Goal: Transaction & Acquisition: Obtain resource

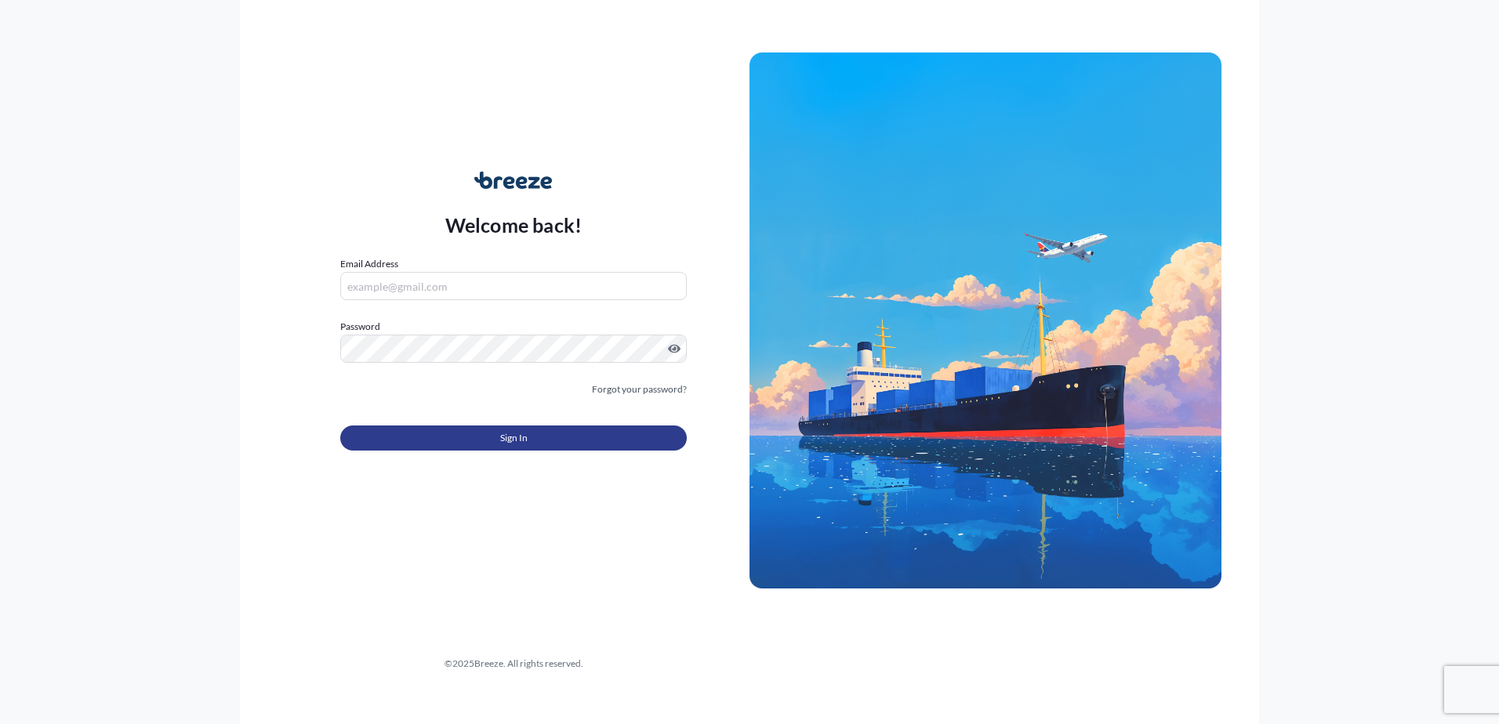
type input "[PERSON_NAME][EMAIL_ADDRESS][DOMAIN_NAME]"
click at [612, 434] on button "Sign In" at bounding box center [513, 438] width 347 height 25
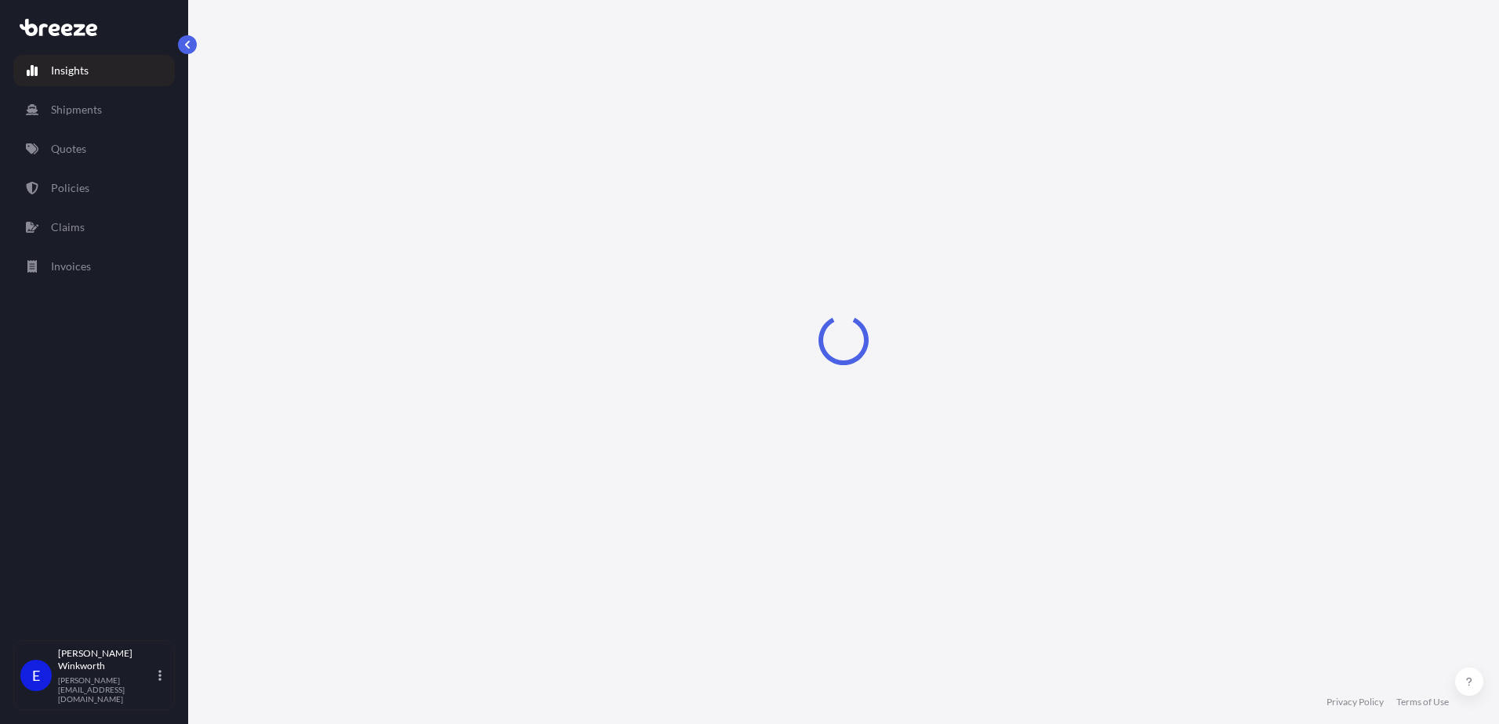
select select "2025"
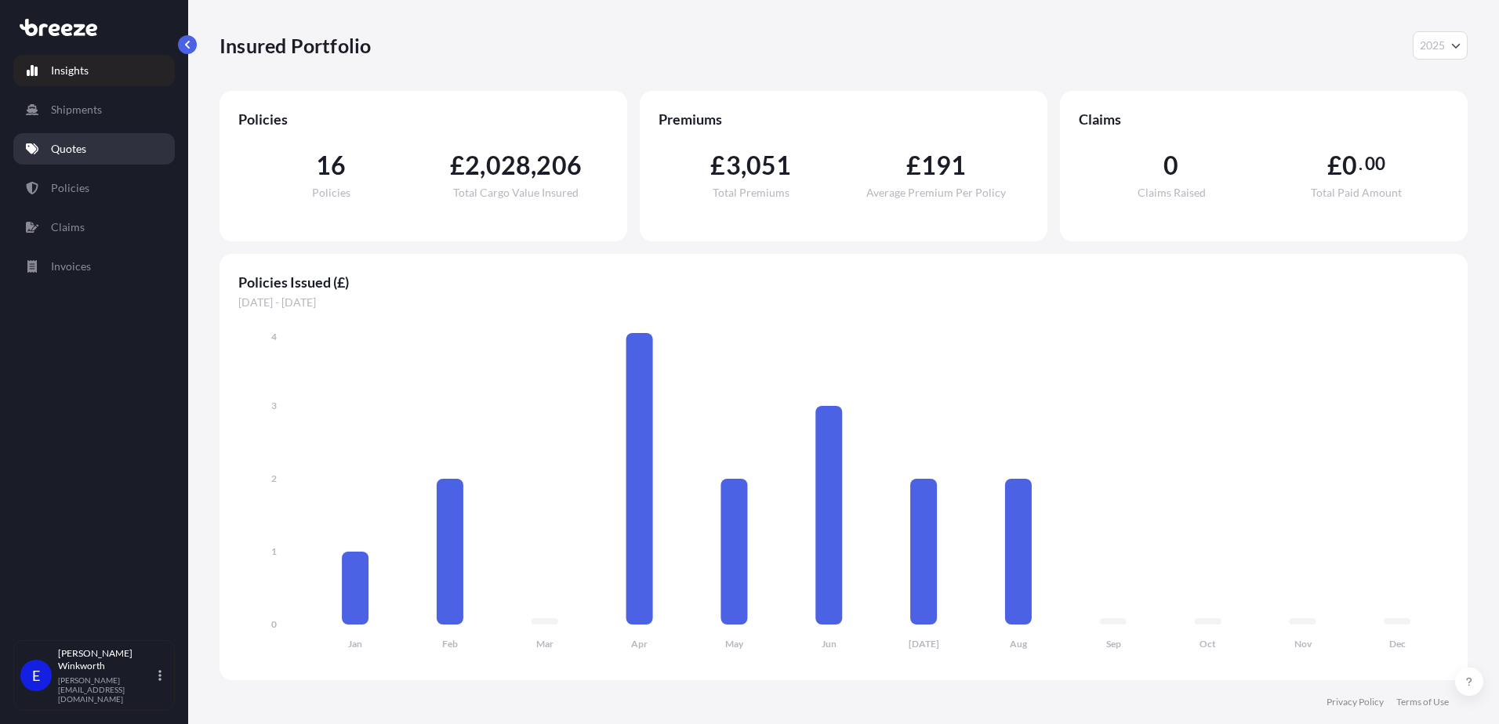
click at [61, 152] on p "Quotes" at bounding box center [68, 149] width 35 height 16
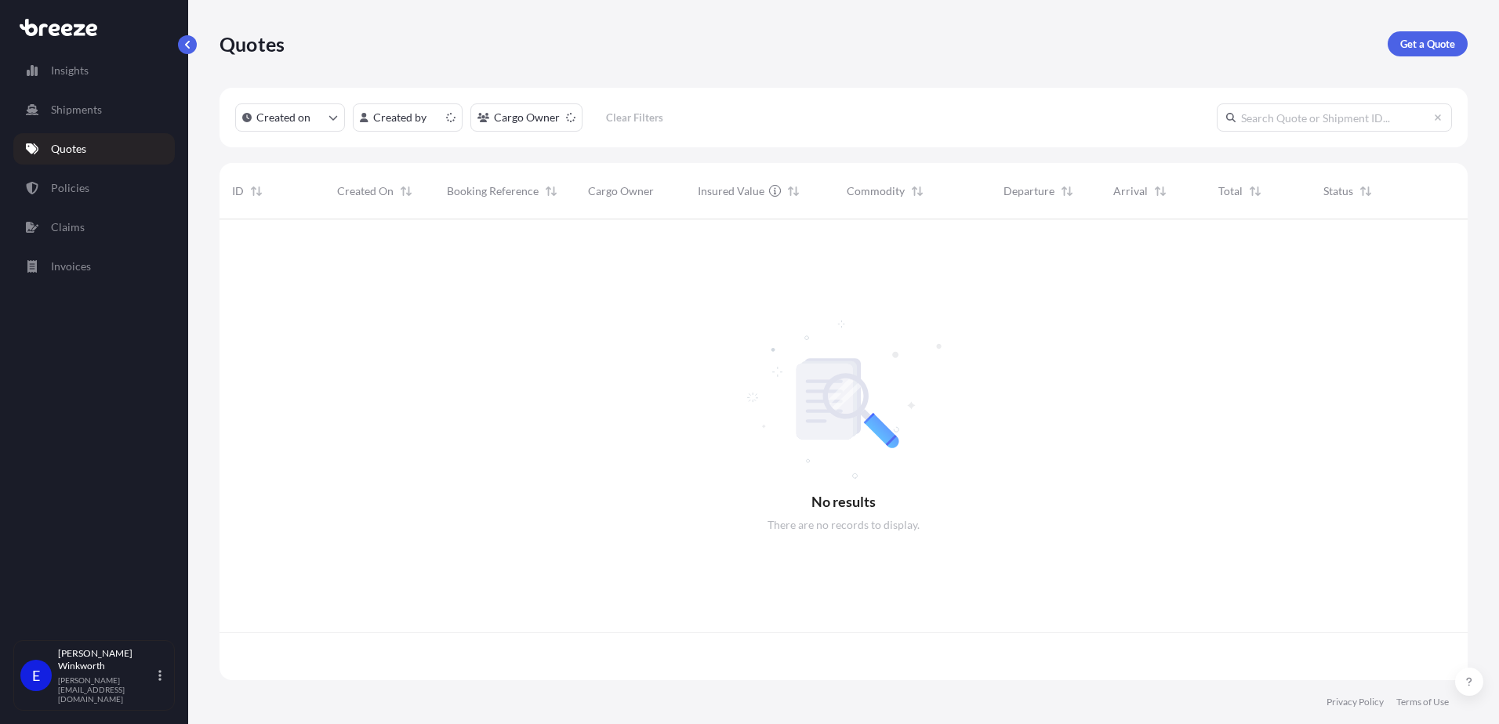
scroll to position [458, 1236]
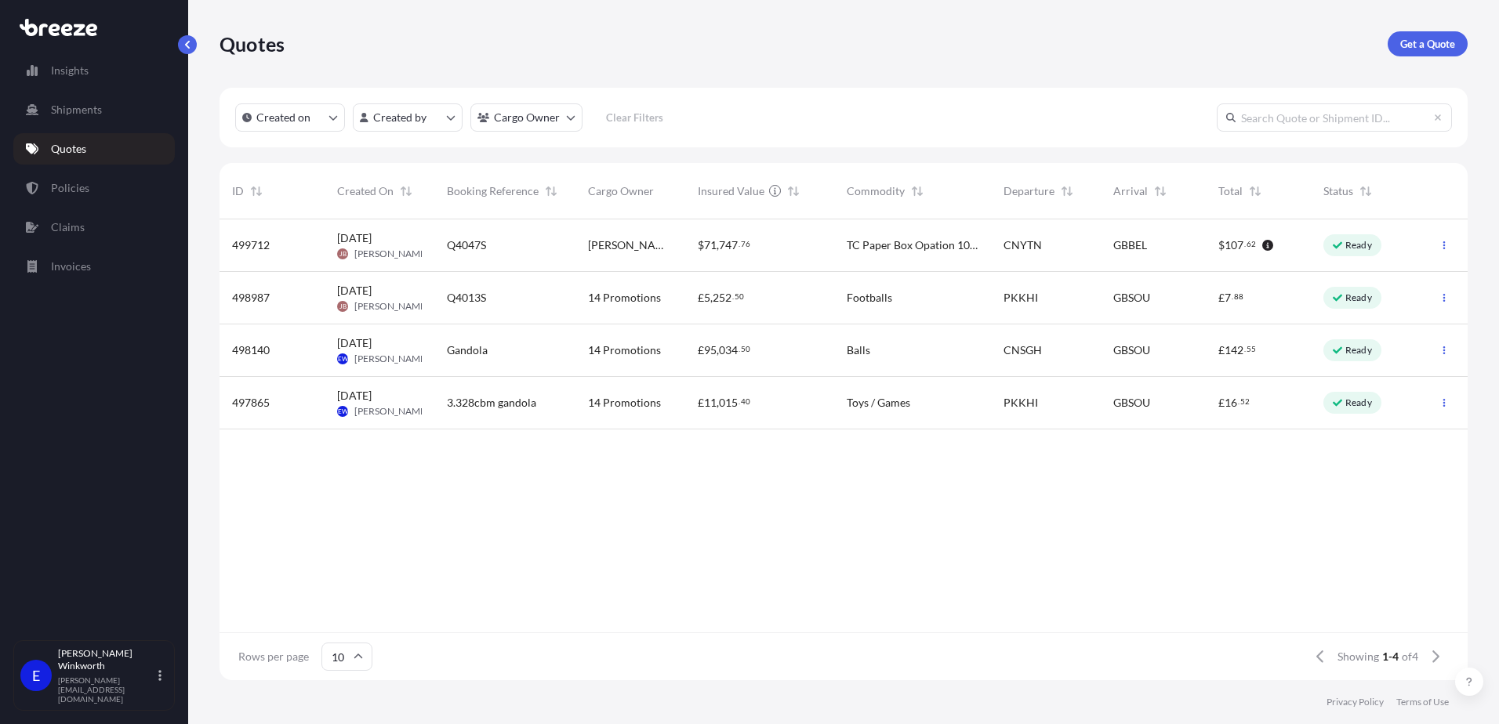
click at [772, 118] on div "Created on Created by Cargo Owner Clear Filters" at bounding box center [844, 118] width 1248 height 60
click at [1438, 48] on p "Get a Quote" at bounding box center [1427, 44] width 55 height 16
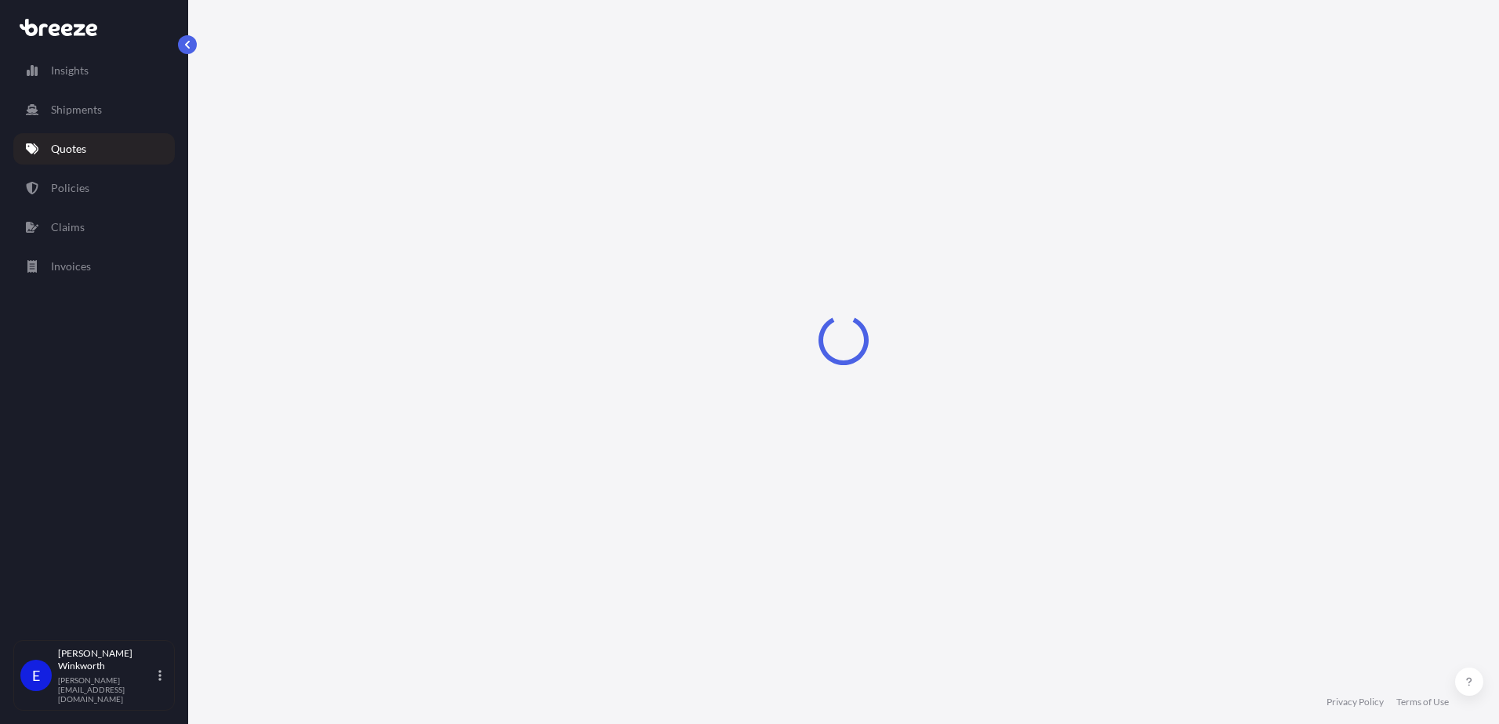
select select "Road"
select select "Sea"
select select "1"
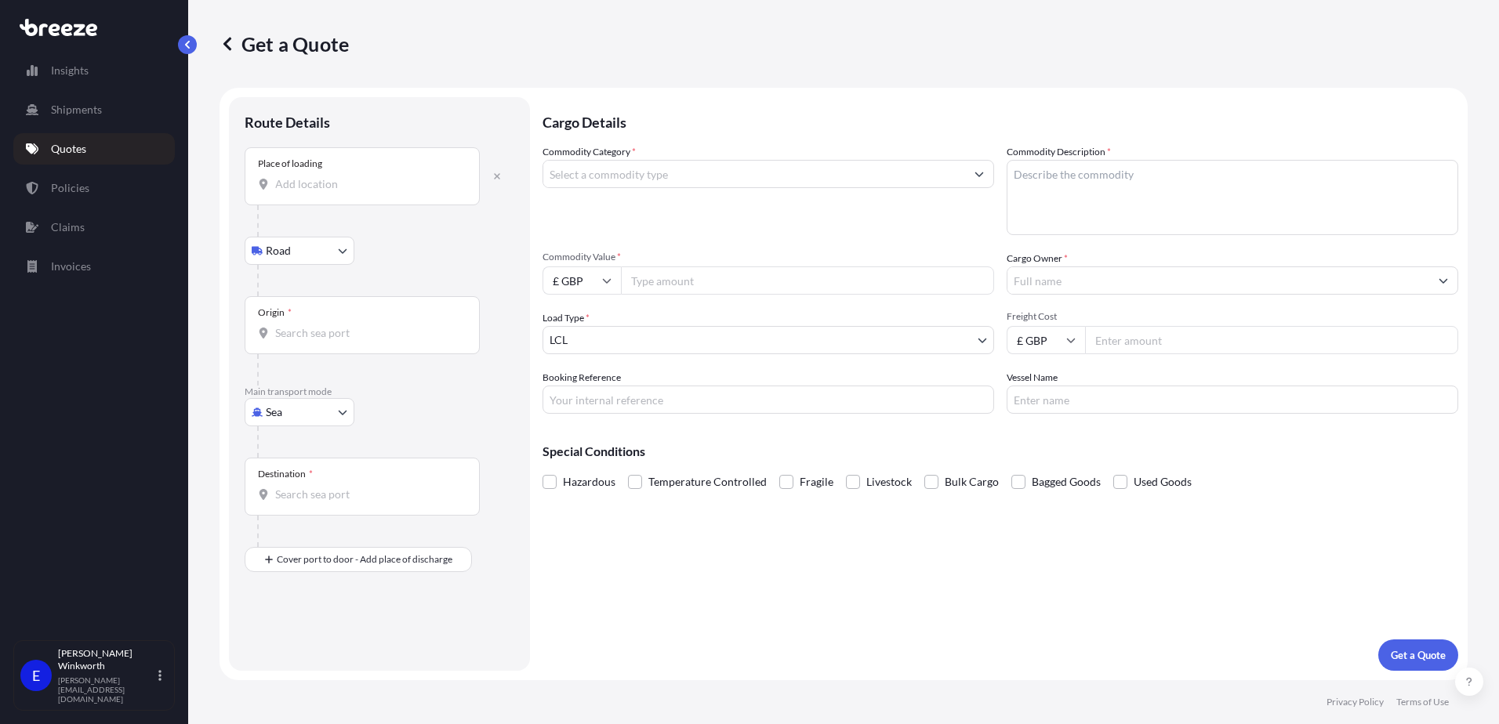
click at [299, 186] on input "Place of loading" at bounding box center [367, 184] width 185 height 16
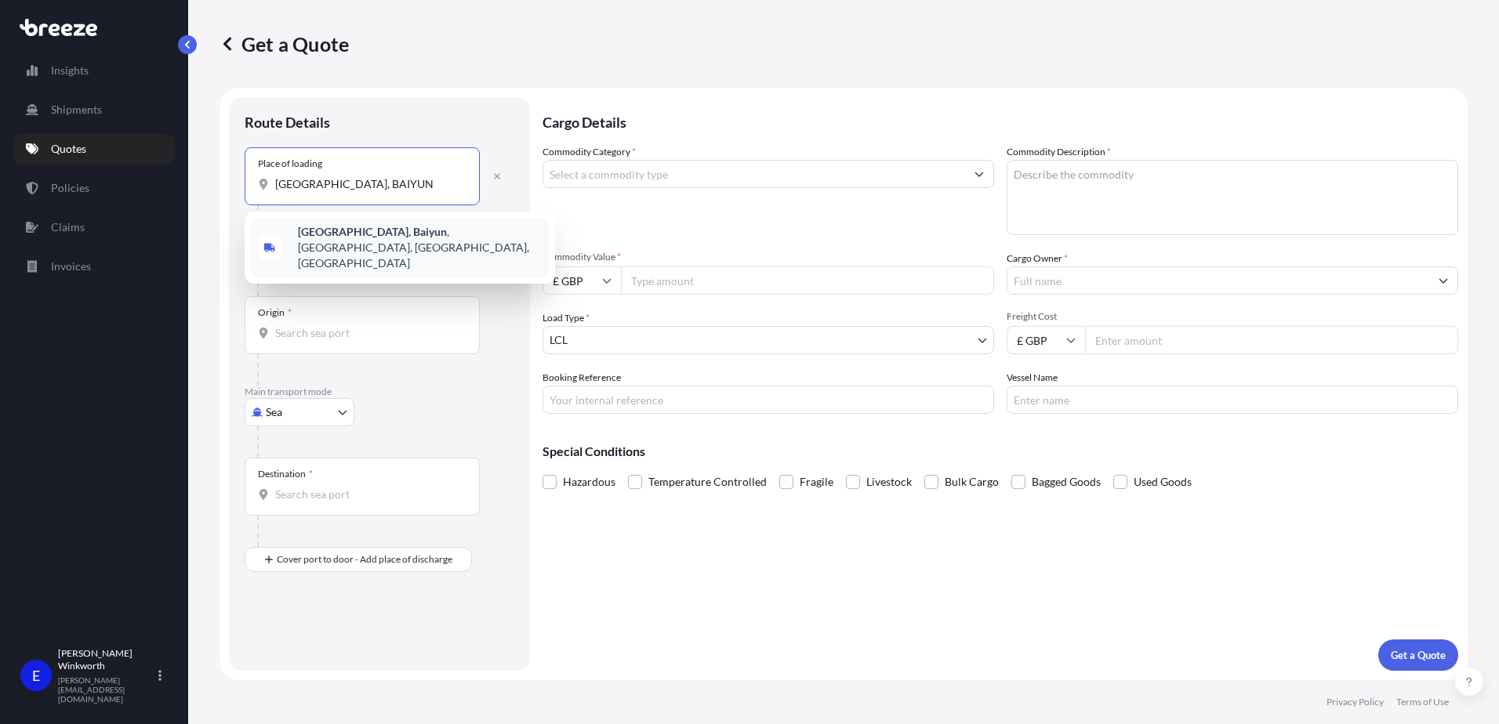
click at [367, 235] on b "[GEOGRAPHIC_DATA], Baiyun" at bounding box center [372, 231] width 149 height 13
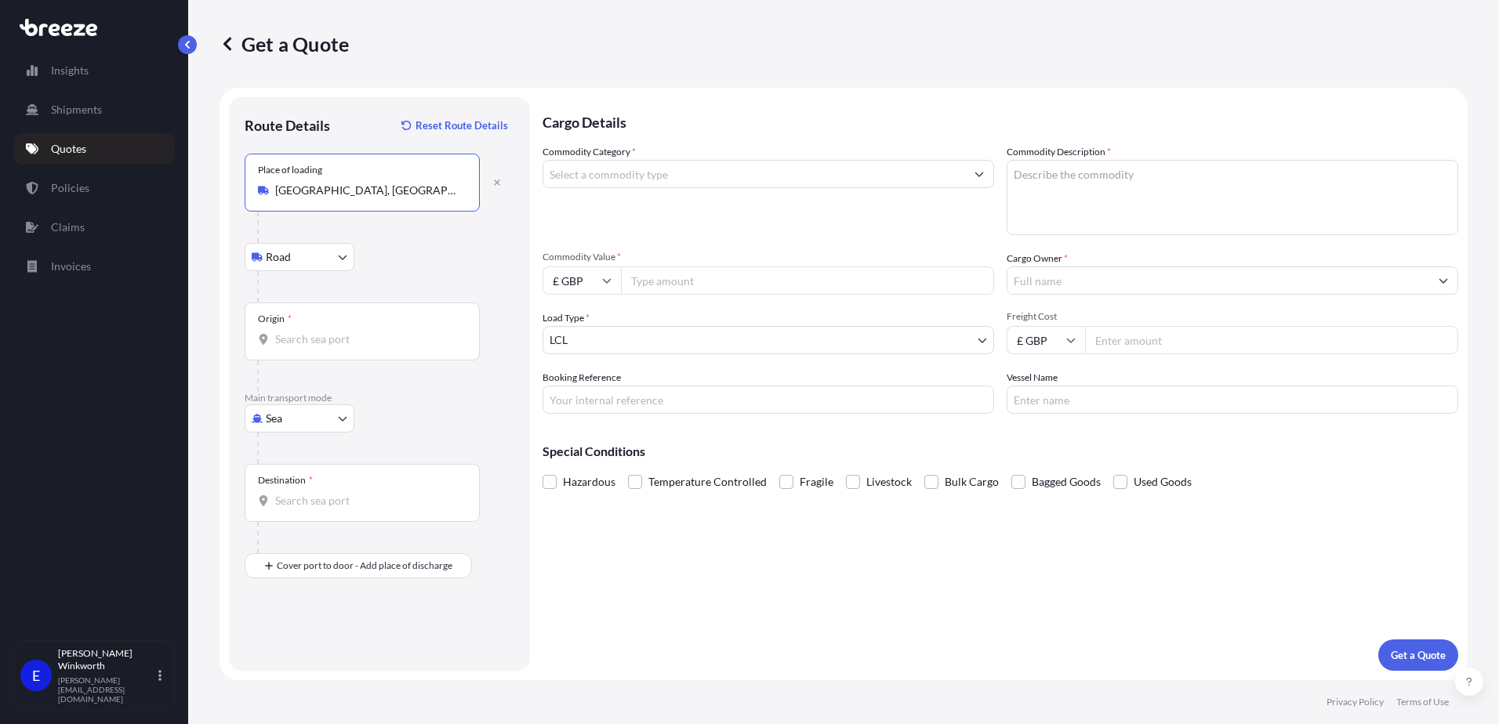
type input "[GEOGRAPHIC_DATA], [GEOGRAPHIC_DATA], [GEOGRAPHIC_DATA], [GEOGRAPHIC_DATA]"
click at [293, 345] on input "Origin *" at bounding box center [367, 340] width 185 height 16
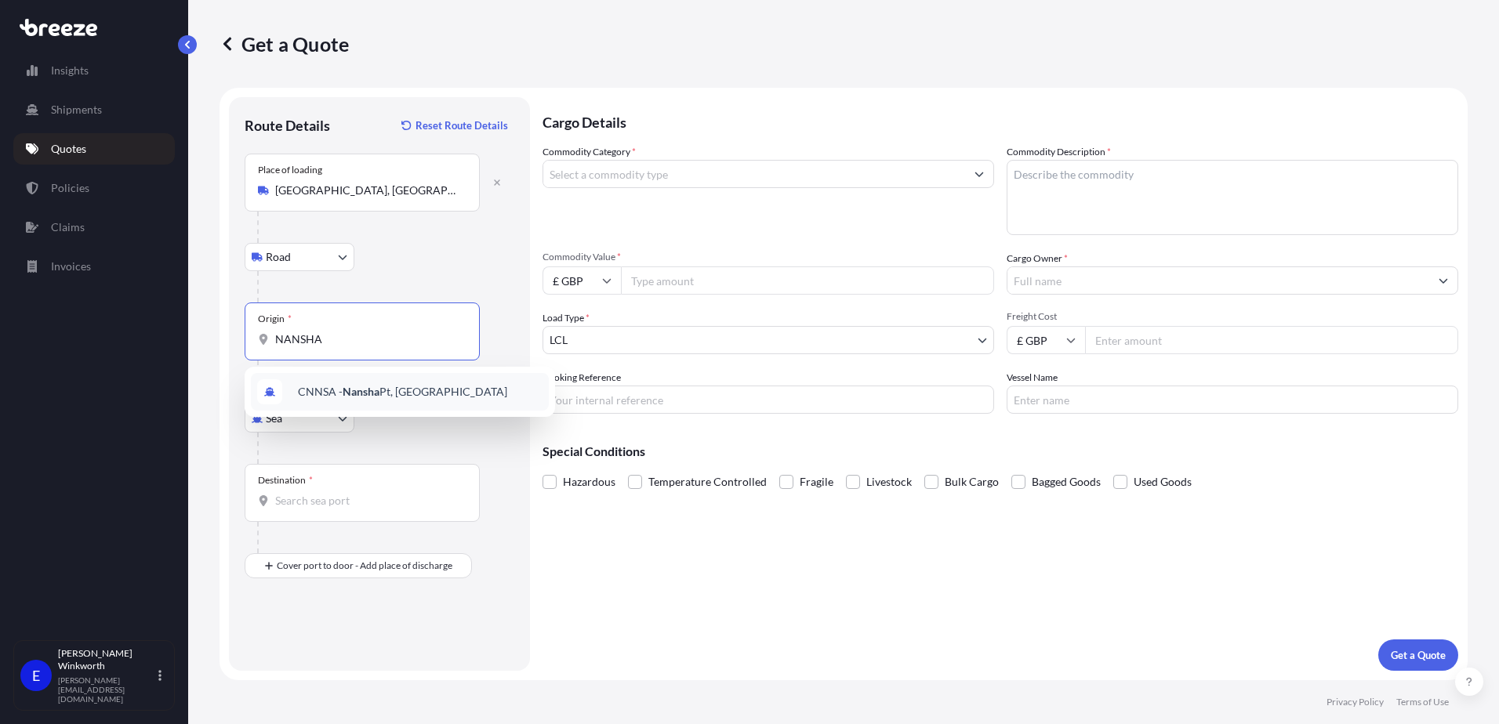
click at [338, 399] on span "CNNSA - Nansha Pt, [GEOGRAPHIC_DATA]" at bounding box center [402, 392] width 209 height 16
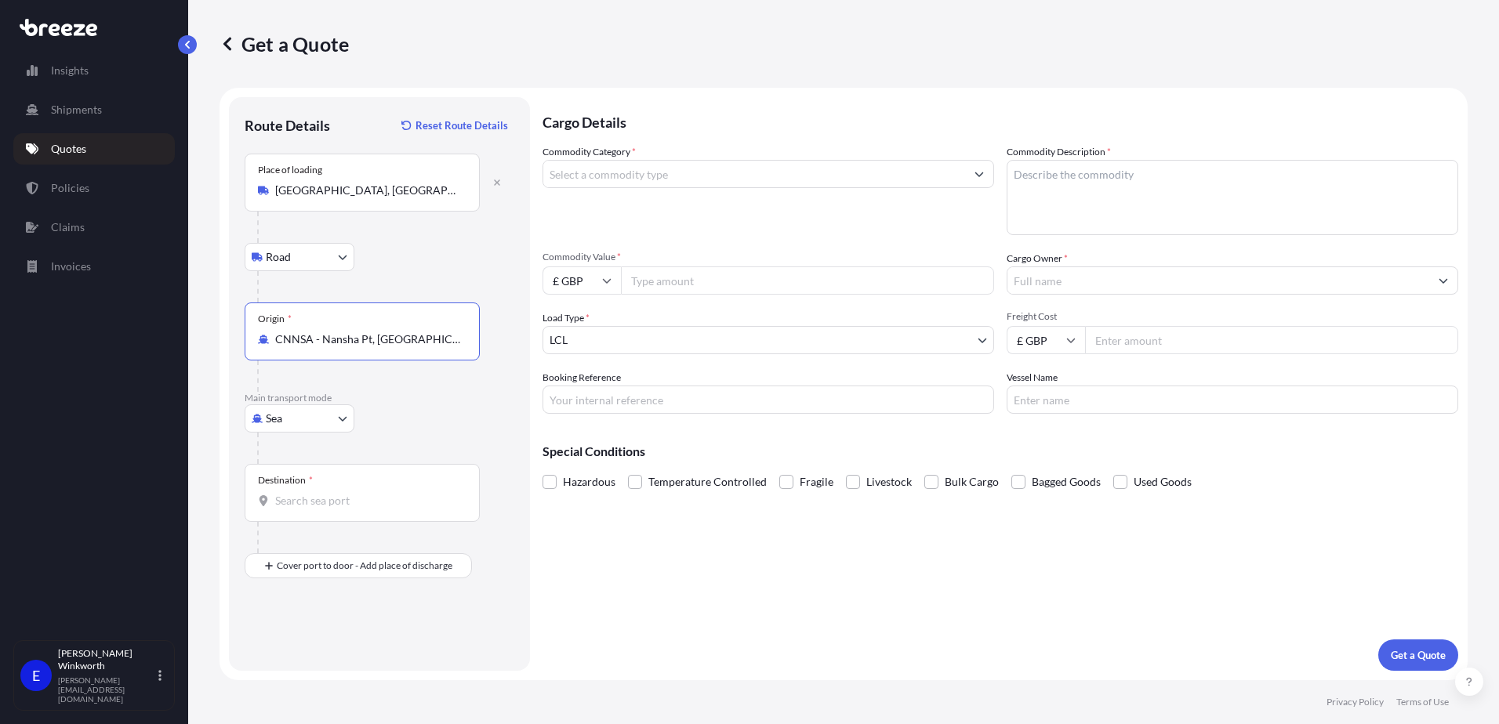
type input "CNNSA - Nansha Pt, [GEOGRAPHIC_DATA]"
click at [308, 497] on input "Destination *" at bounding box center [367, 501] width 185 height 16
type input "C"
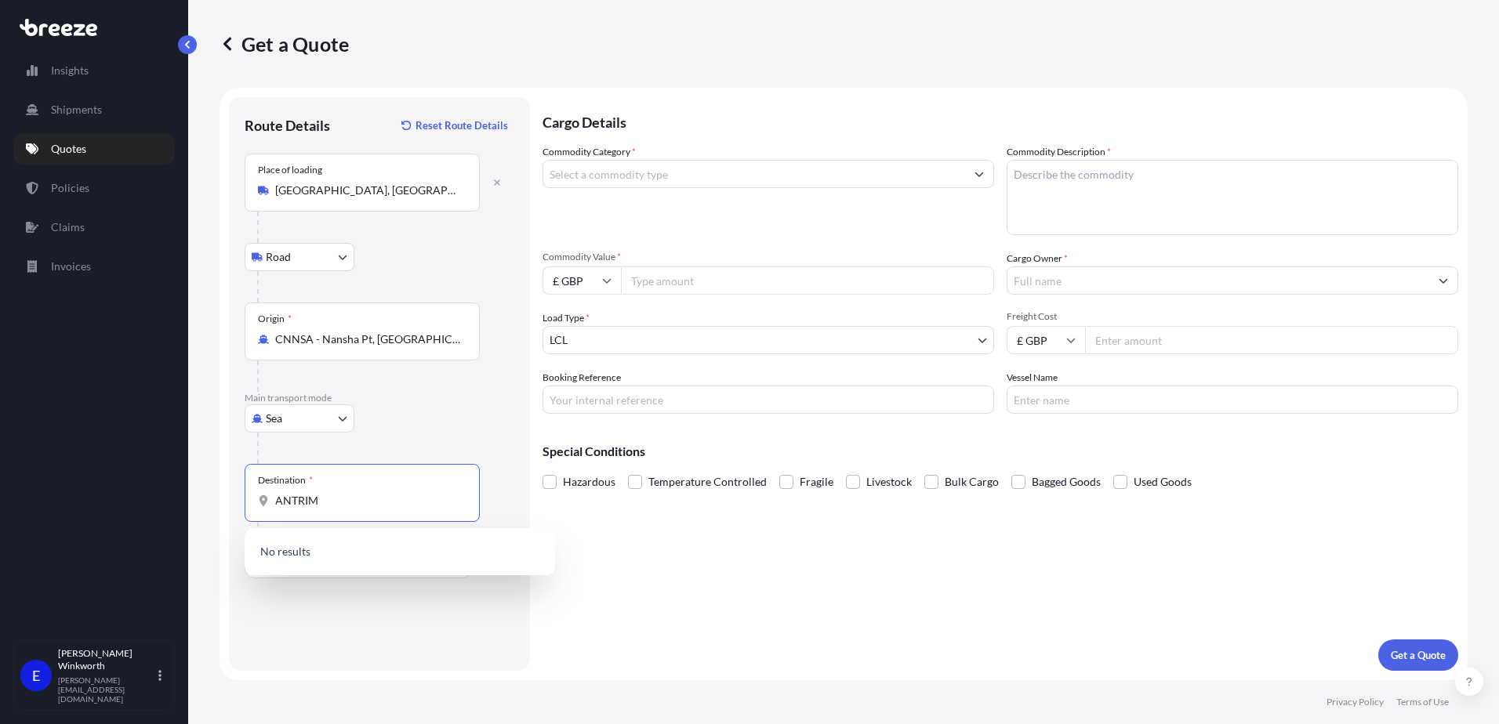
click at [361, 504] on input "ANTRIM" at bounding box center [367, 501] width 185 height 16
click at [262, 503] on icon at bounding box center [263, 500] width 9 height 11
click at [275, 503] on input "ANTRIM" at bounding box center [367, 501] width 185 height 16
click at [267, 503] on icon at bounding box center [263, 500] width 11 height 11
click at [275, 503] on input "ANTRIM" at bounding box center [367, 501] width 185 height 16
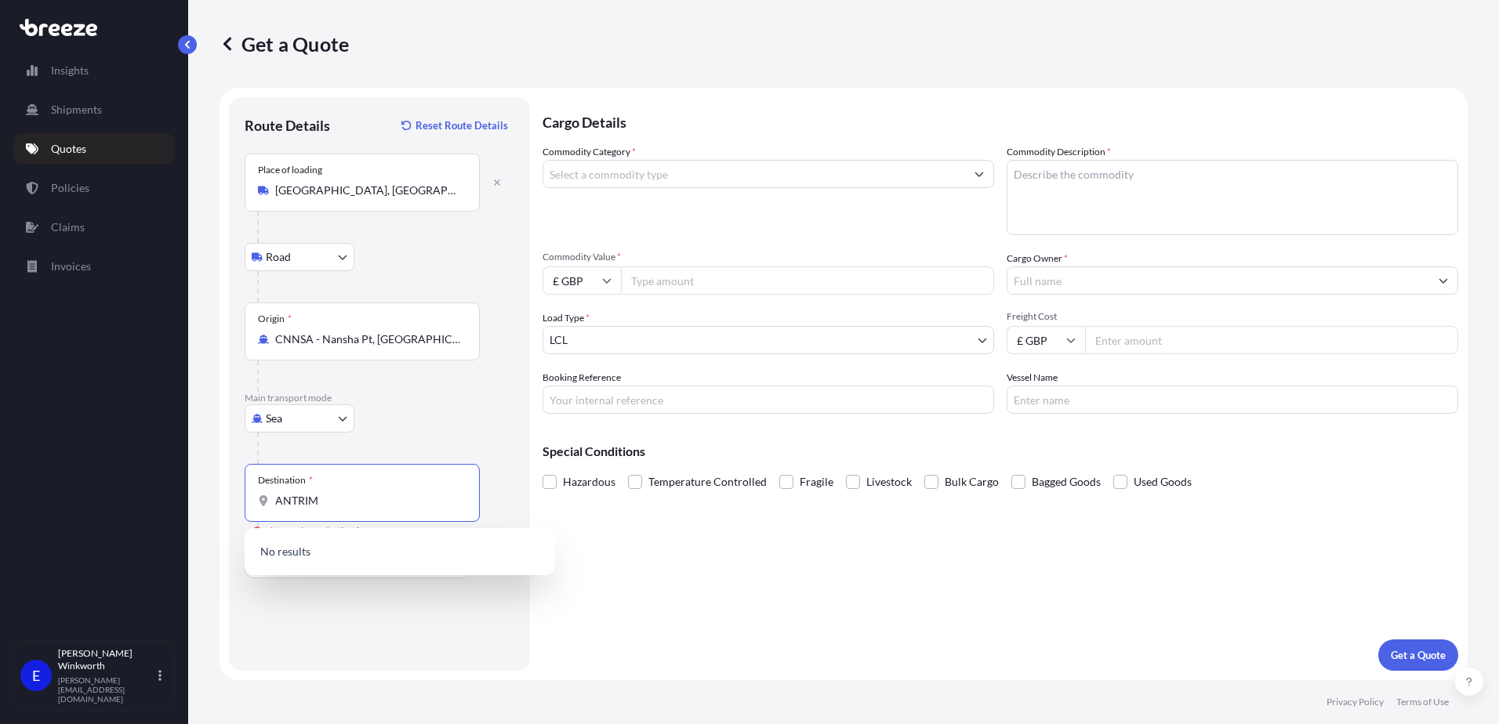
click at [354, 504] on input "ANTRIM" at bounding box center [367, 501] width 185 height 16
type input "A"
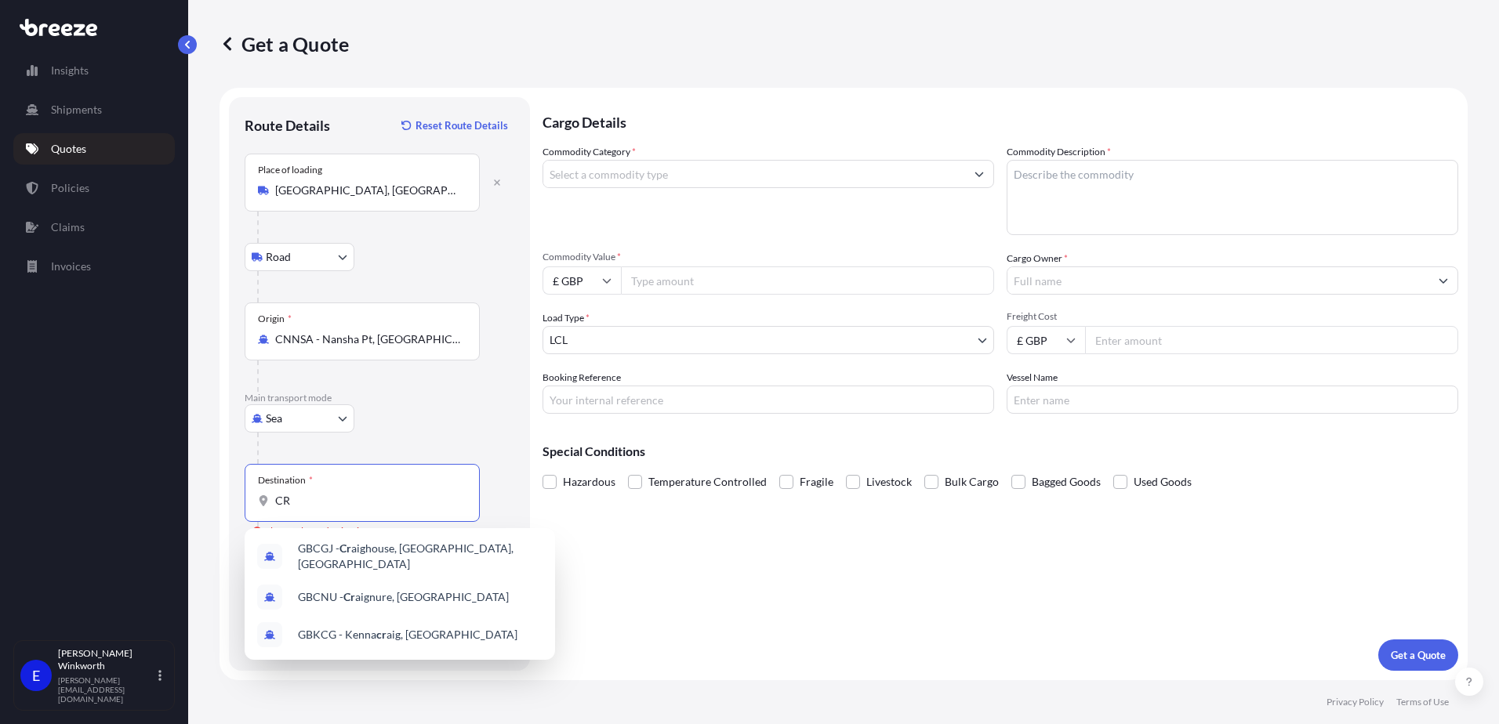
type input "C"
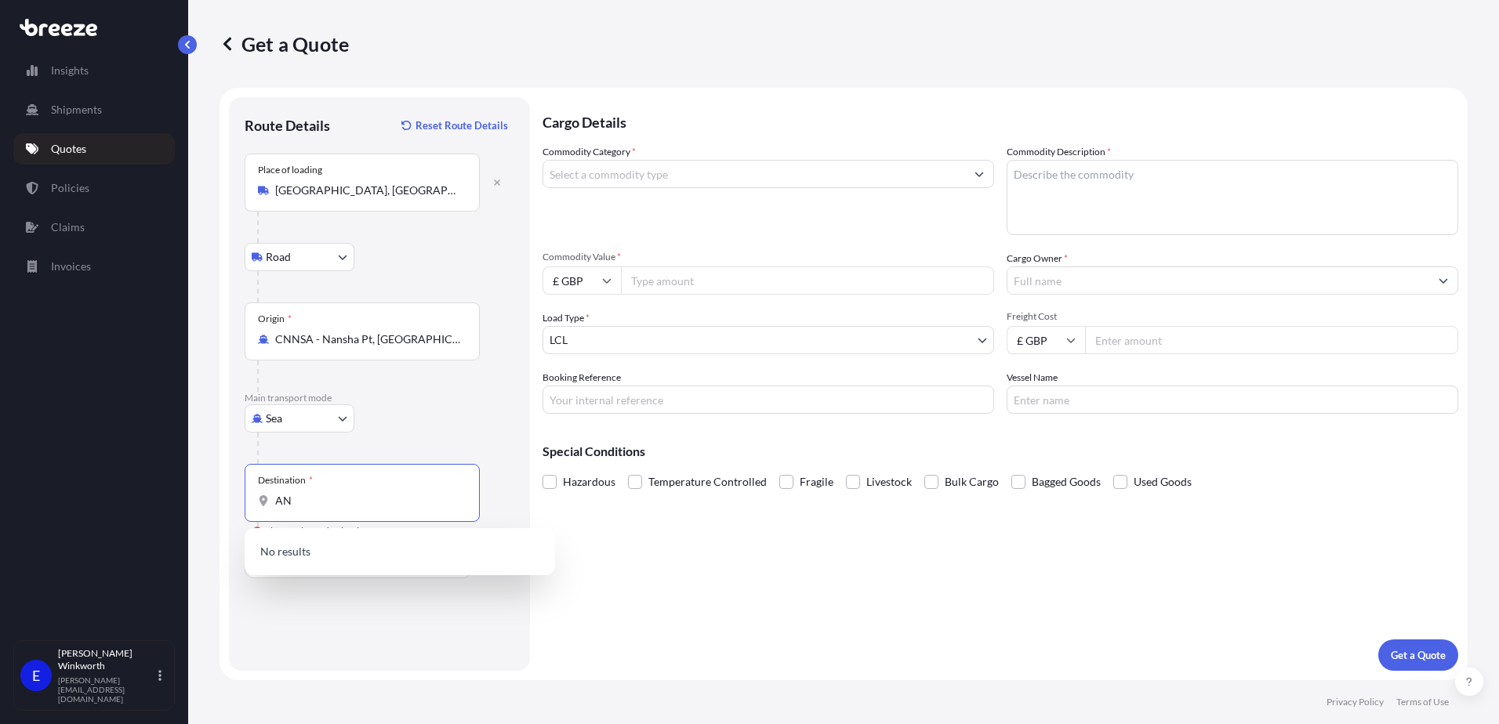
type input "A"
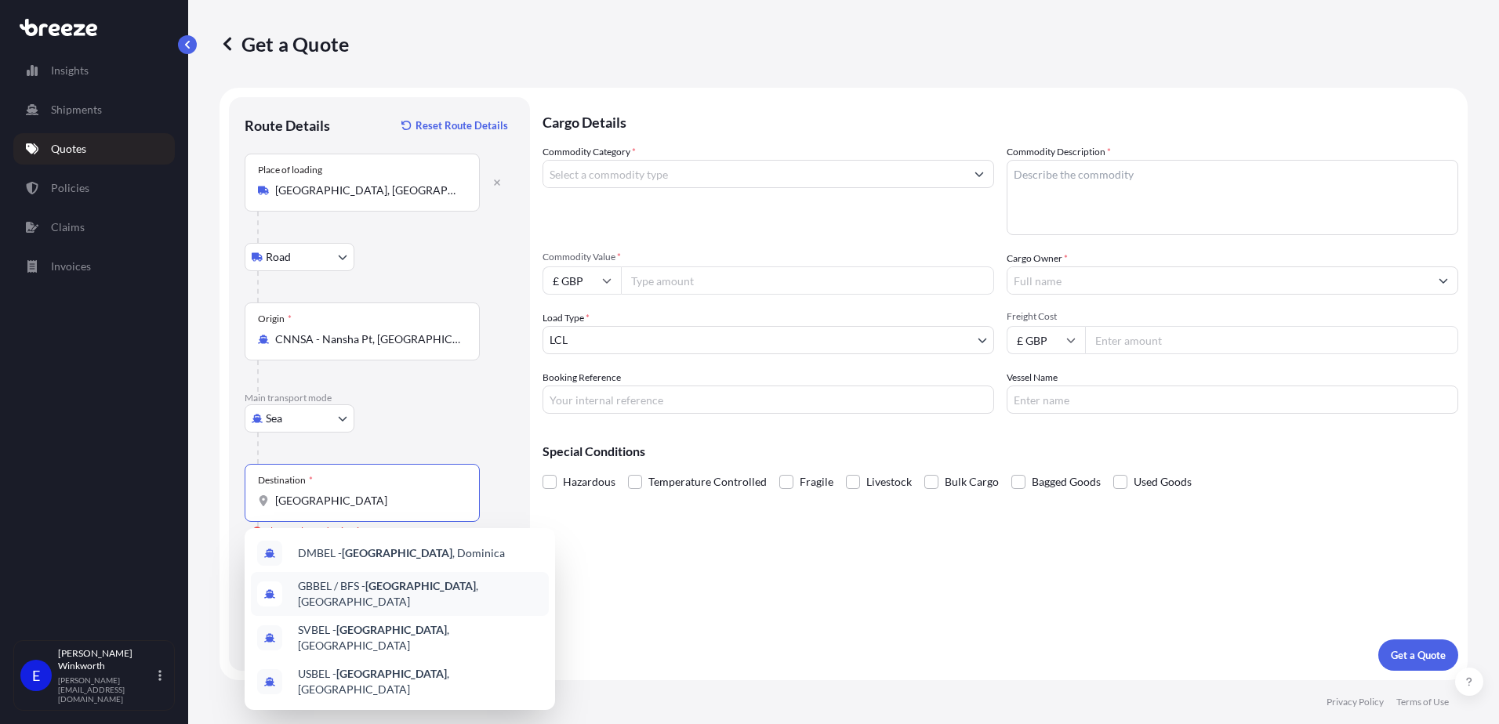
click at [412, 595] on span "GBBEL / BFS - [GEOGRAPHIC_DATA] , [GEOGRAPHIC_DATA]" at bounding box center [420, 594] width 245 height 31
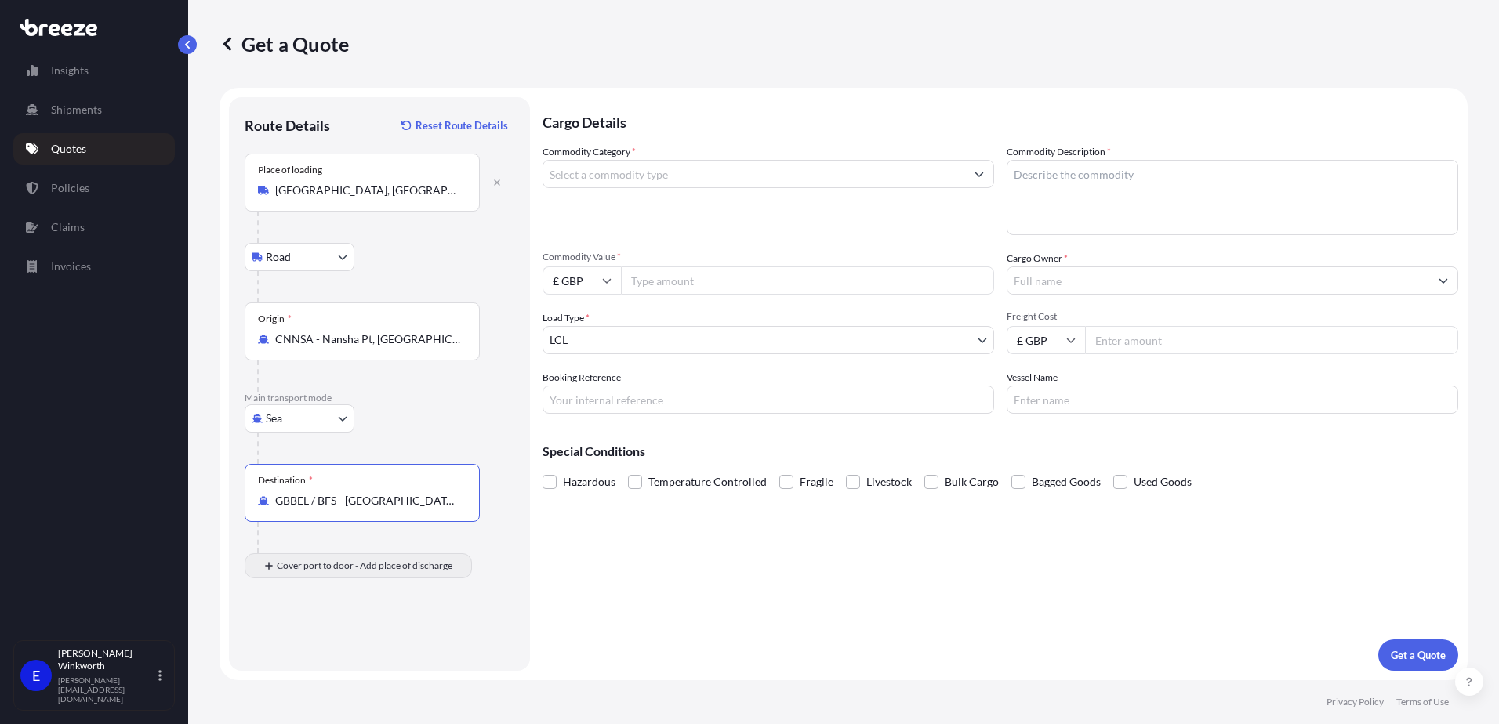
type input "GBBEL / BFS - [GEOGRAPHIC_DATA], [GEOGRAPHIC_DATA]"
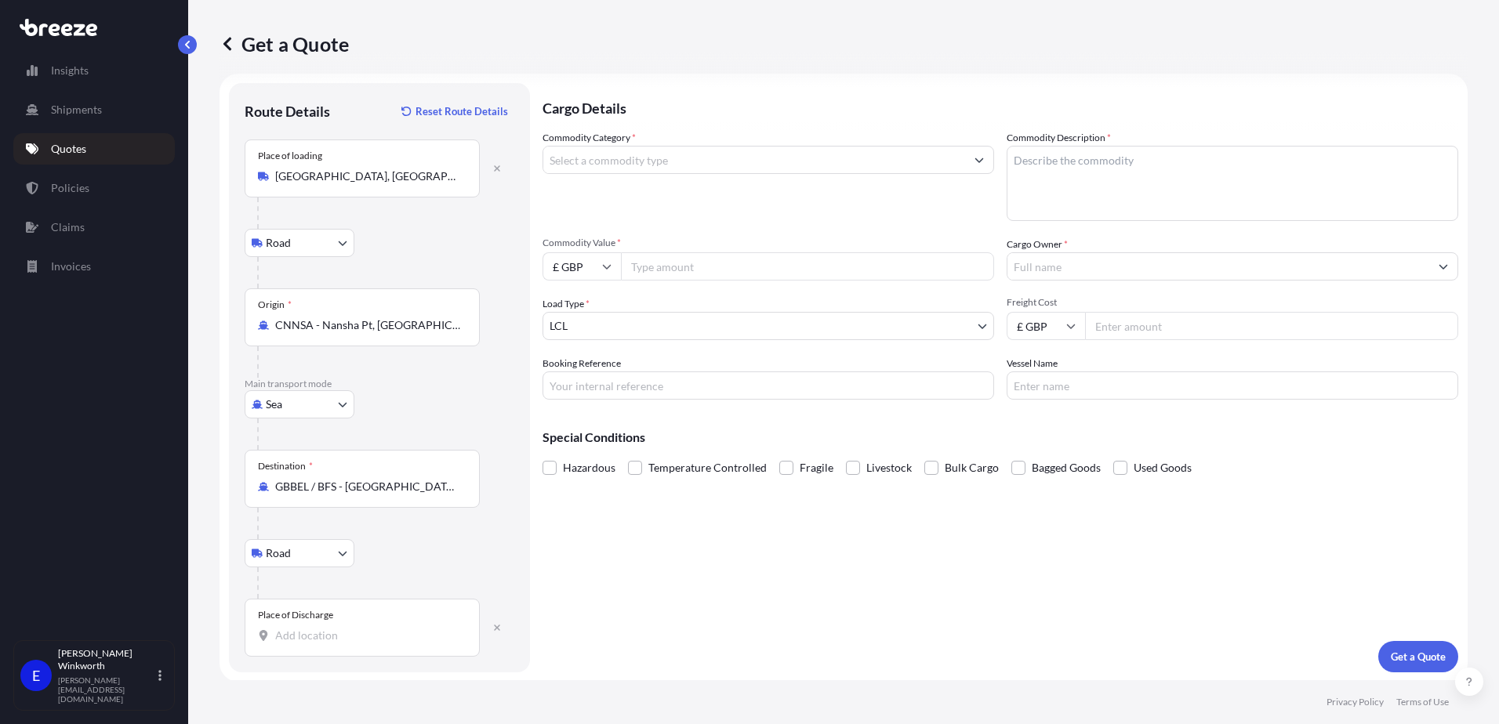
scroll to position [16, 0]
click at [326, 642] on div "Place of Discharge" at bounding box center [362, 626] width 235 height 58
click at [326, 642] on input "Place of Discharge" at bounding box center [367, 634] width 185 height 16
click at [314, 636] on input "Place of Discharge" at bounding box center [367, 634] width 185 height 16
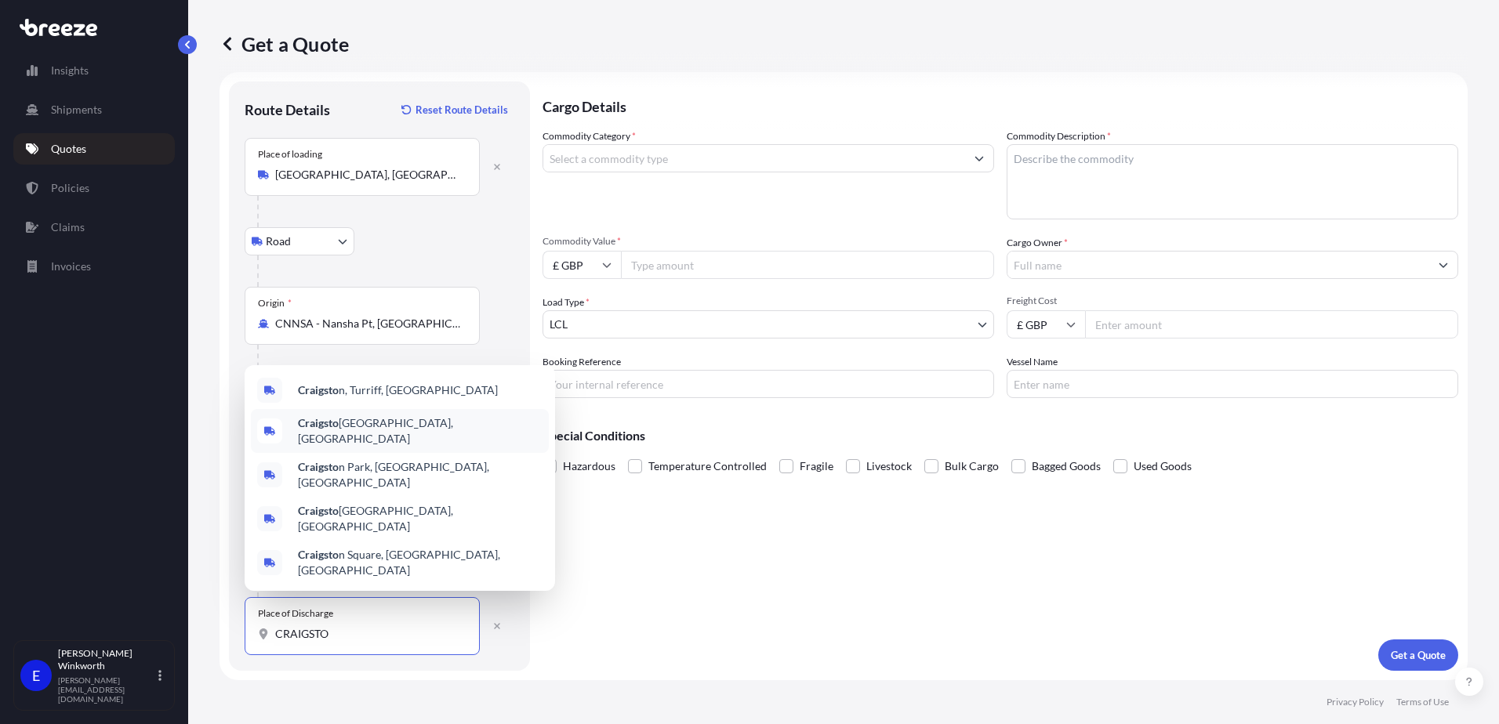
click at [376, 447] on span "Craigsto [GEOGRAPHIC_DATA], [GEOGRAPHIC_DATA]" at bounding box center [420, 430] width 245 height 31
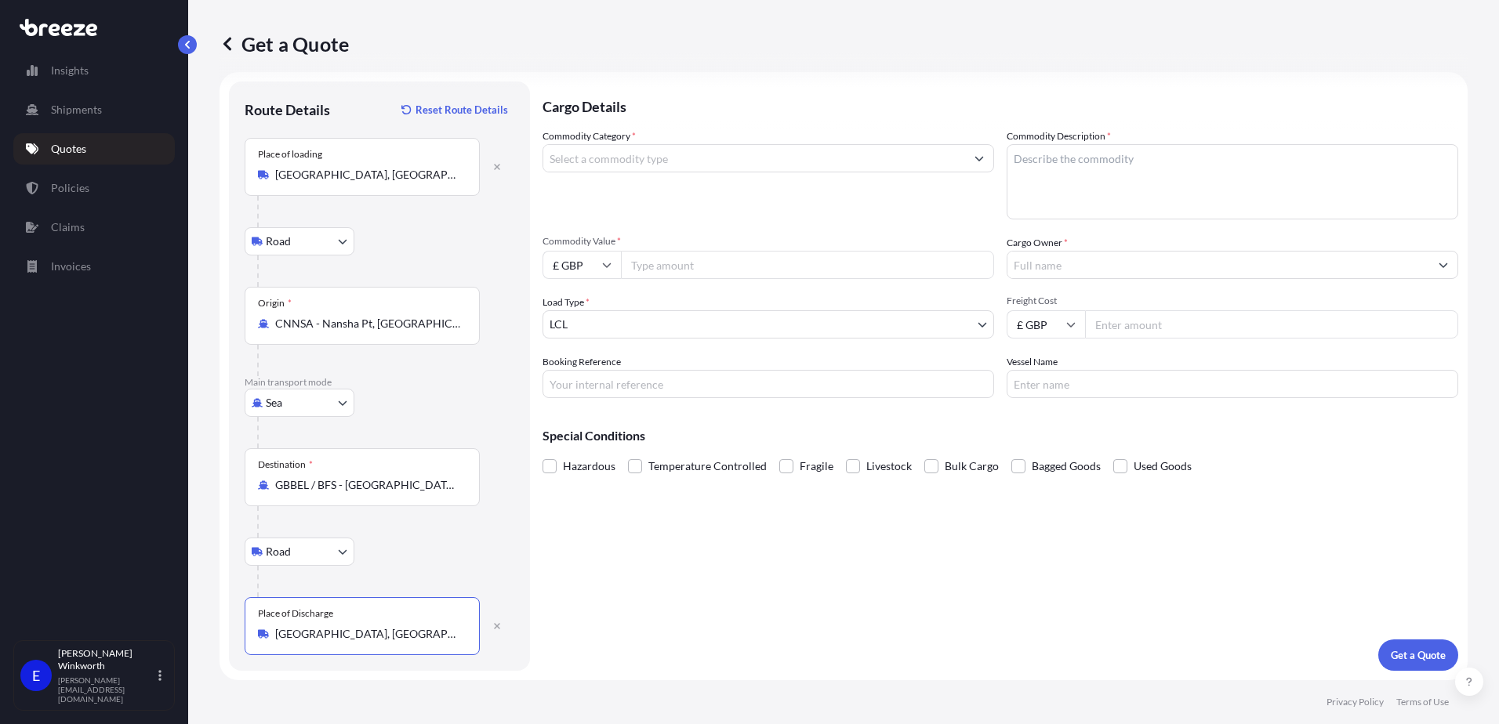
type input "[GEOGRAPHIC_DATA], [GEOGRAPHIC_DATA]"
click at [635, 161] on input "Commodity Category *" at bounding box center [754, 158] width 422 height 28
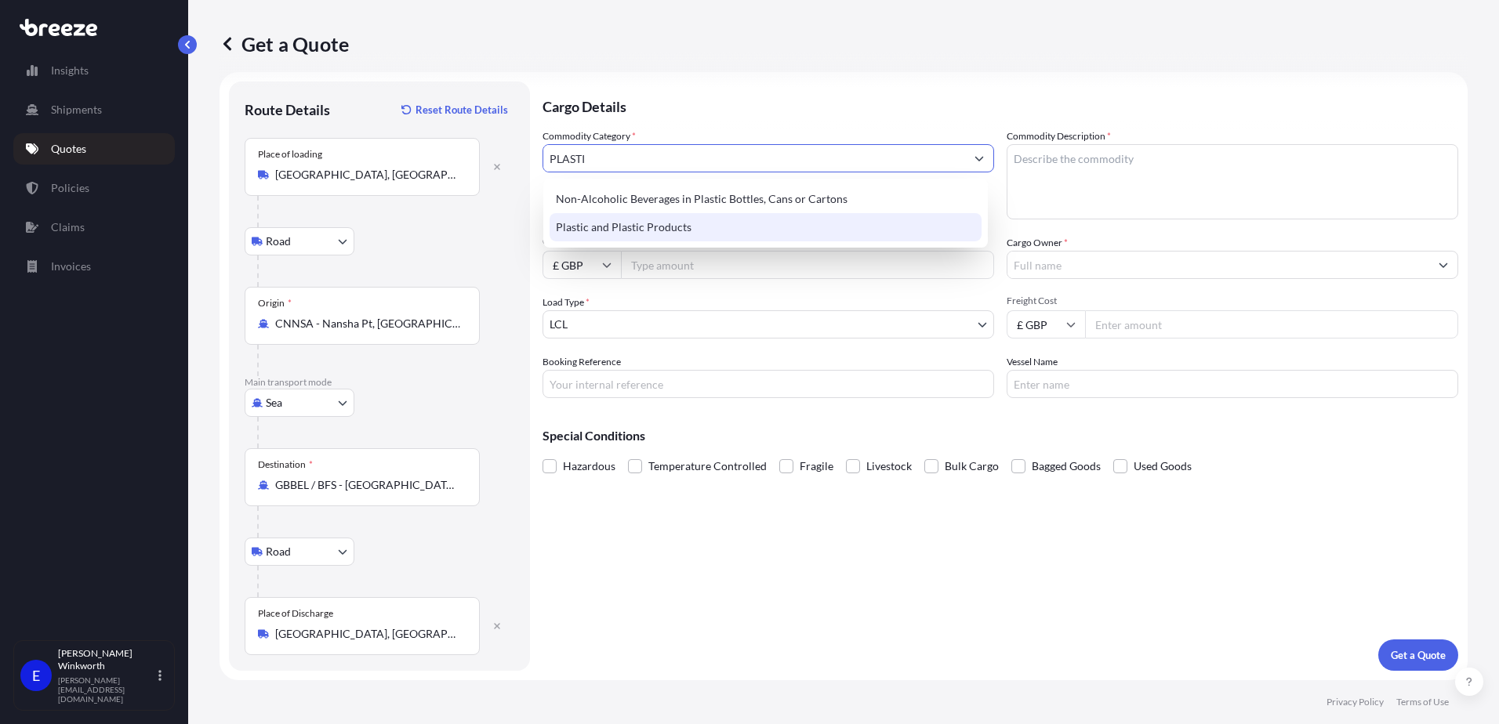
click at [655, 230] on div "Plastic and Plastic Products" at bounding box center [766, 227] width 432 height 28
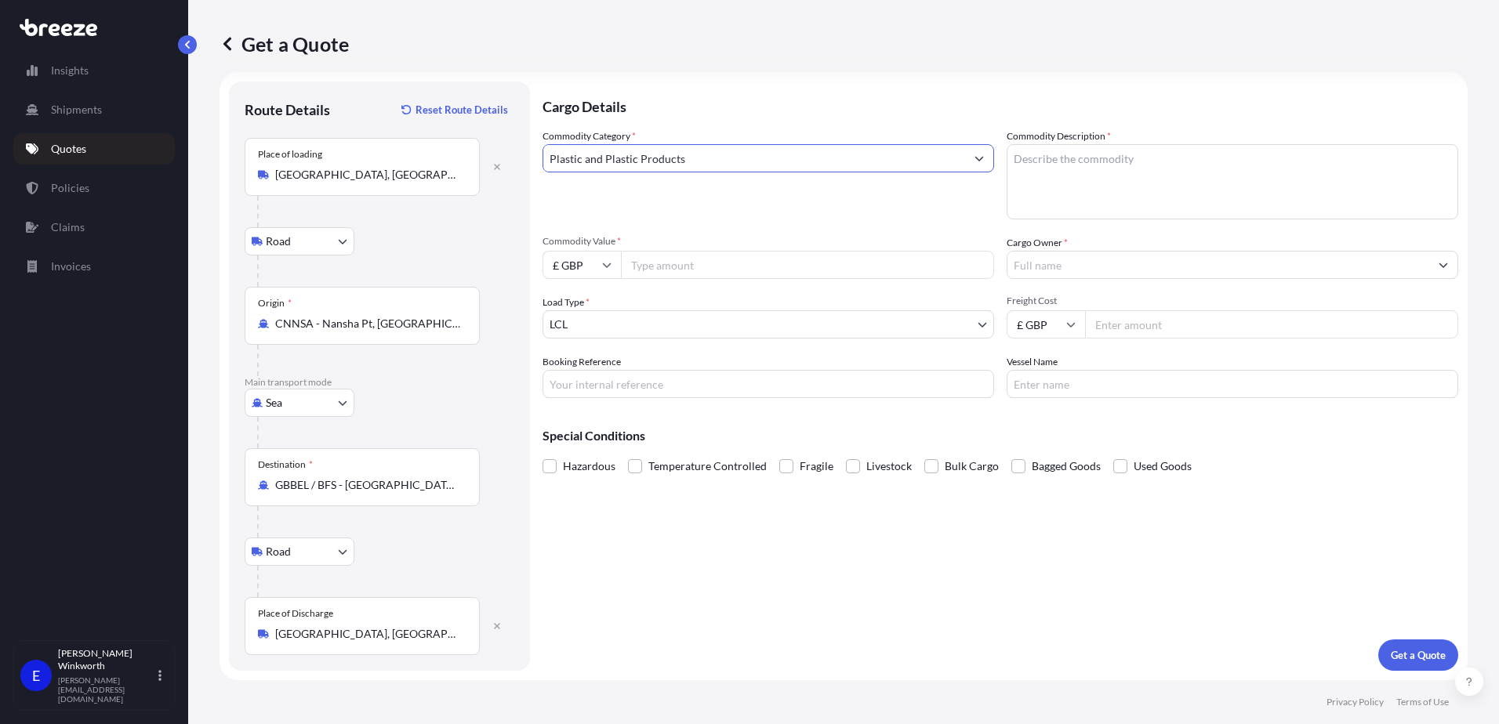
type input "Plastic and Plastic Products"
click at [597, 264] on input "£ GBP" at bounding box center [581, 265] width 78 height 28
click at [575, 376] on div "$ USD" at bounding box center [582, 374] width 66 height 30
type input "$ USD"
click at [656, 263] on input "Commodity Value *" at bounding box center [807, 265] width 373 height 28
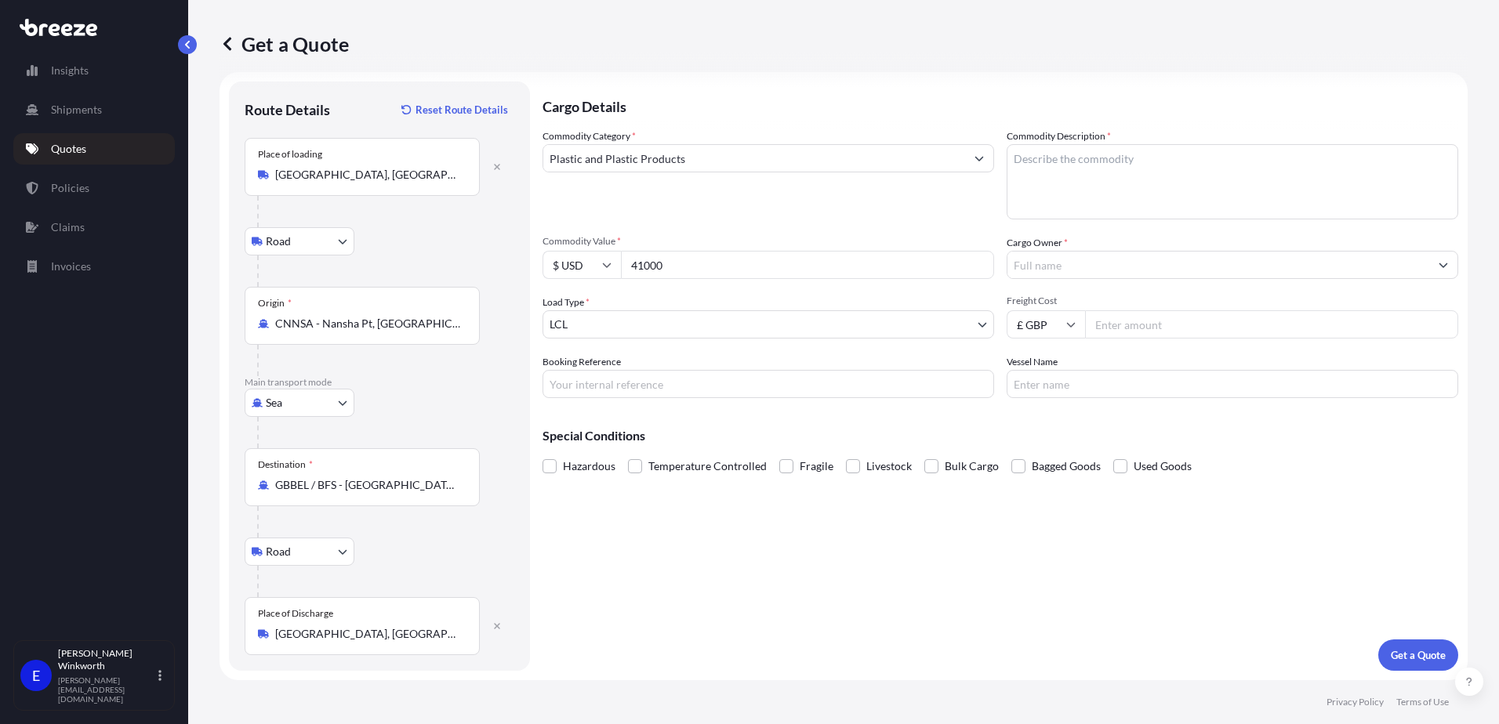
type input "41000"
click at [575, 328] on body "Insights Shipments Quotes Policies Claims Invoices E [PERSON_NAME] [PERSON_NAME…" at bounding box center [749, 362] width 1499 height 724
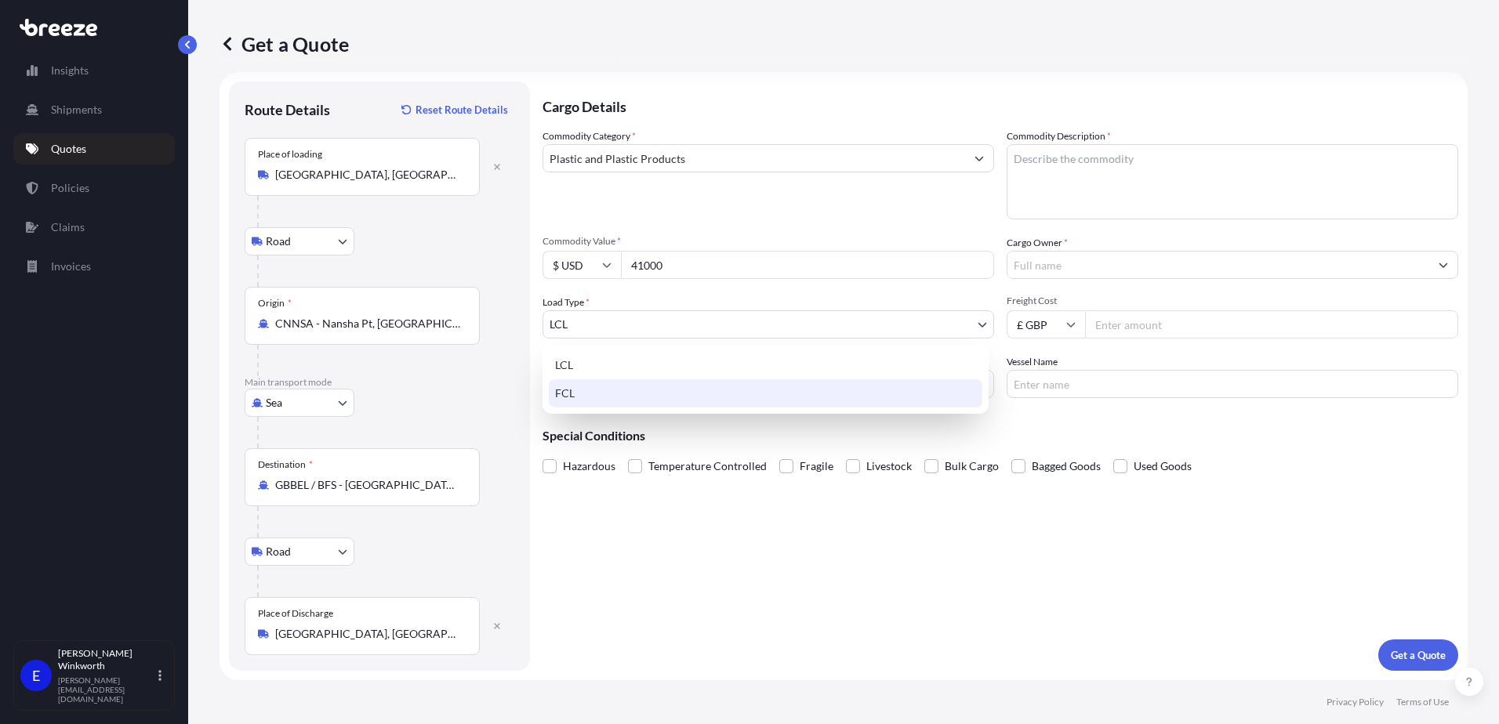
click at [572, 393] on div "FCL" at bounding box center [766, 393] width 434 height 28
select select "2"
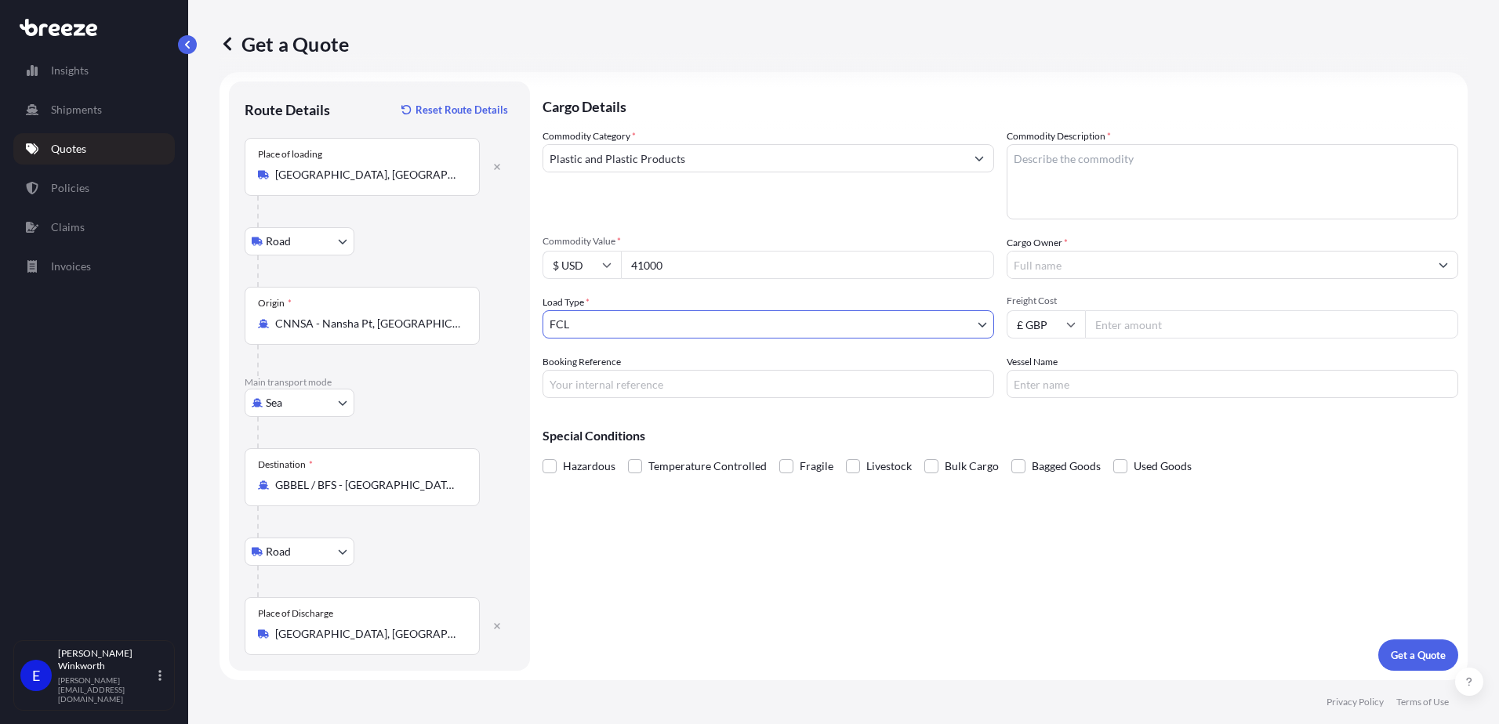
click at [599, 390] on input "Booking Reference" at bounding box center [768, 384] width 452 height 28
type input "S174103"
click at [1069, 158] on textarea "Commodity Description *" at bounding box center [1233, 181] width 452 height 75
click at [1043, 273] on input "Cargo Owner *" at bounding box center [1218, 265] width 422 height 28
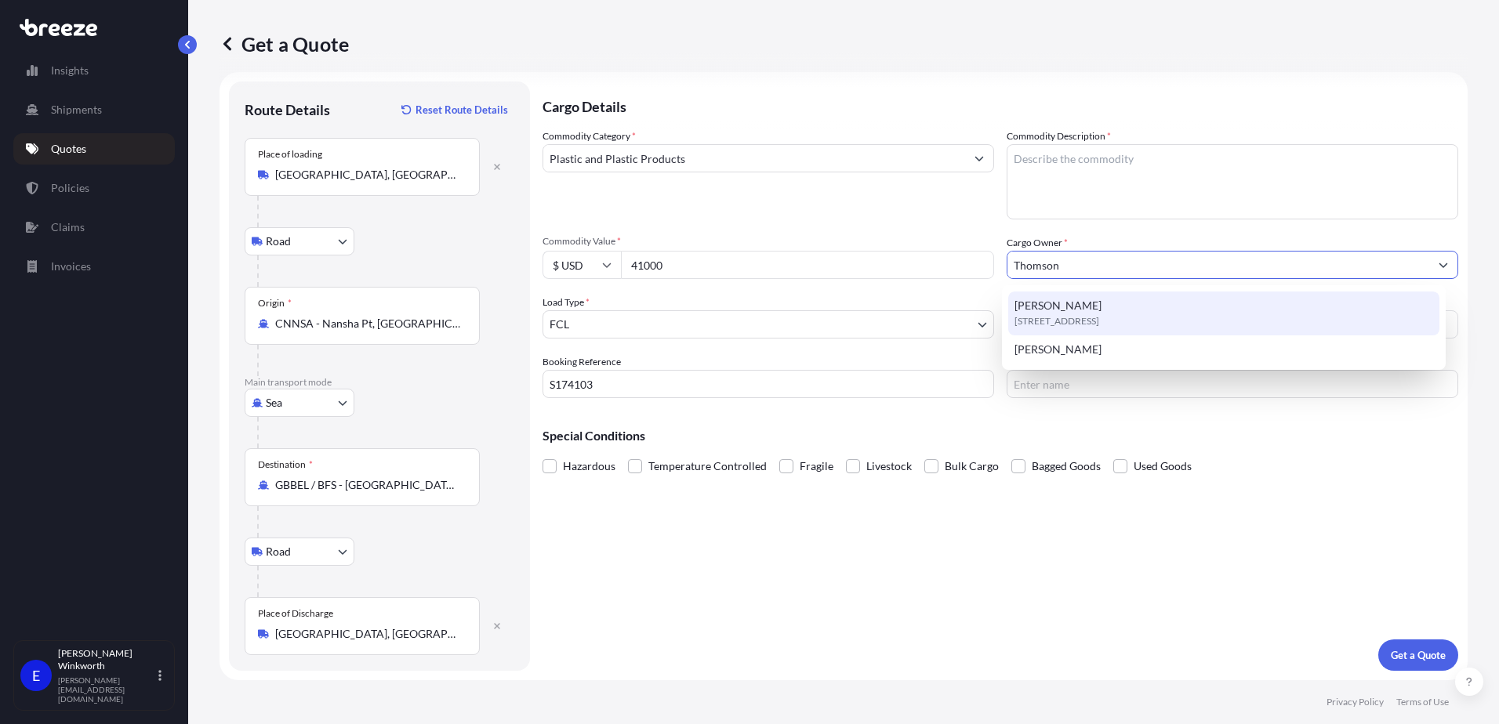
click at [1073, 321] on span "[STREET_ADDRESS]" at bounding box center [1056, 322] width 85 height 16
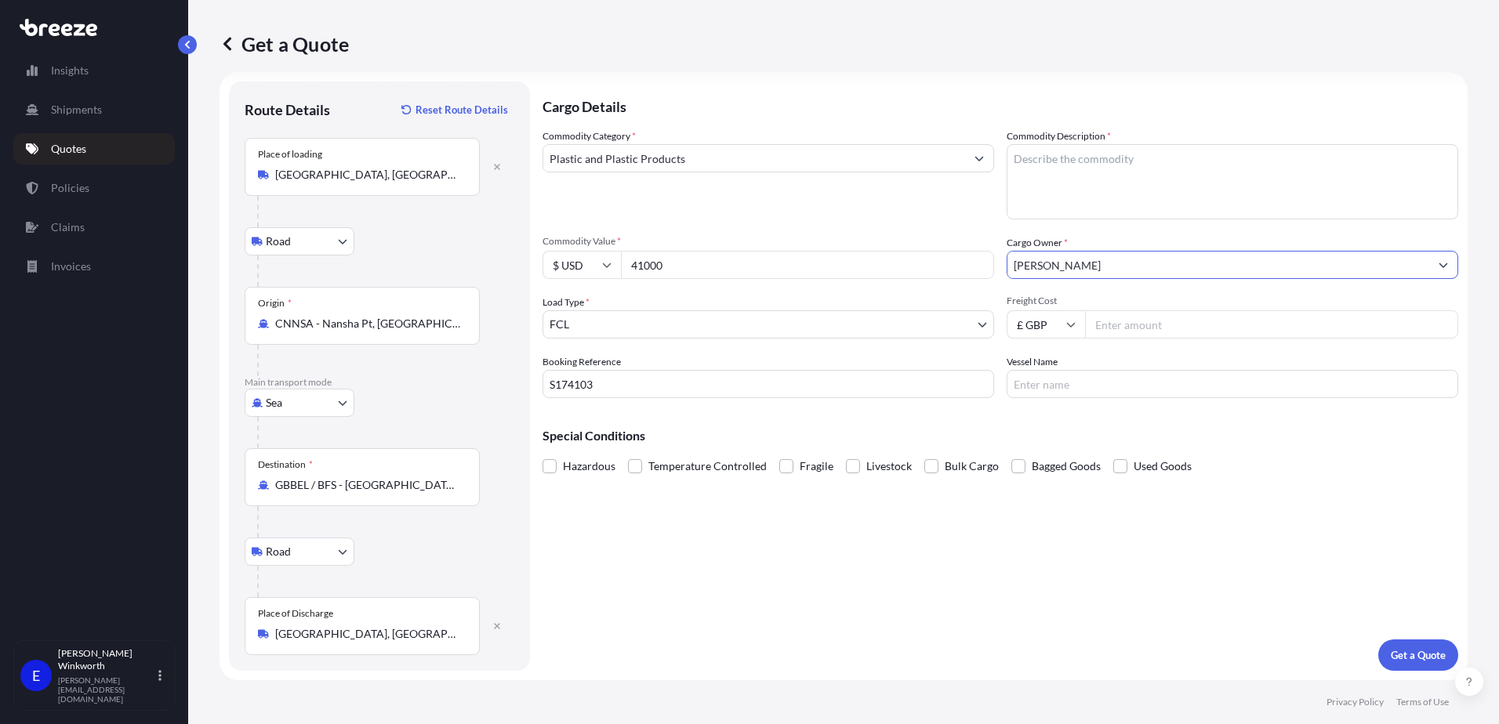
type input "[PERSON_NAME]"
click at [1134, 329] on input "Freight Cost" at bounding box center [1271, 324] width 373 height 28
click at [1067, 324] on icon at bounding box center [1070, 324] width 9 height 9
click at [1042, 430] on div "$ USD" at bounding box center [1040, 434] width 66 height 30
type input "$ USD"
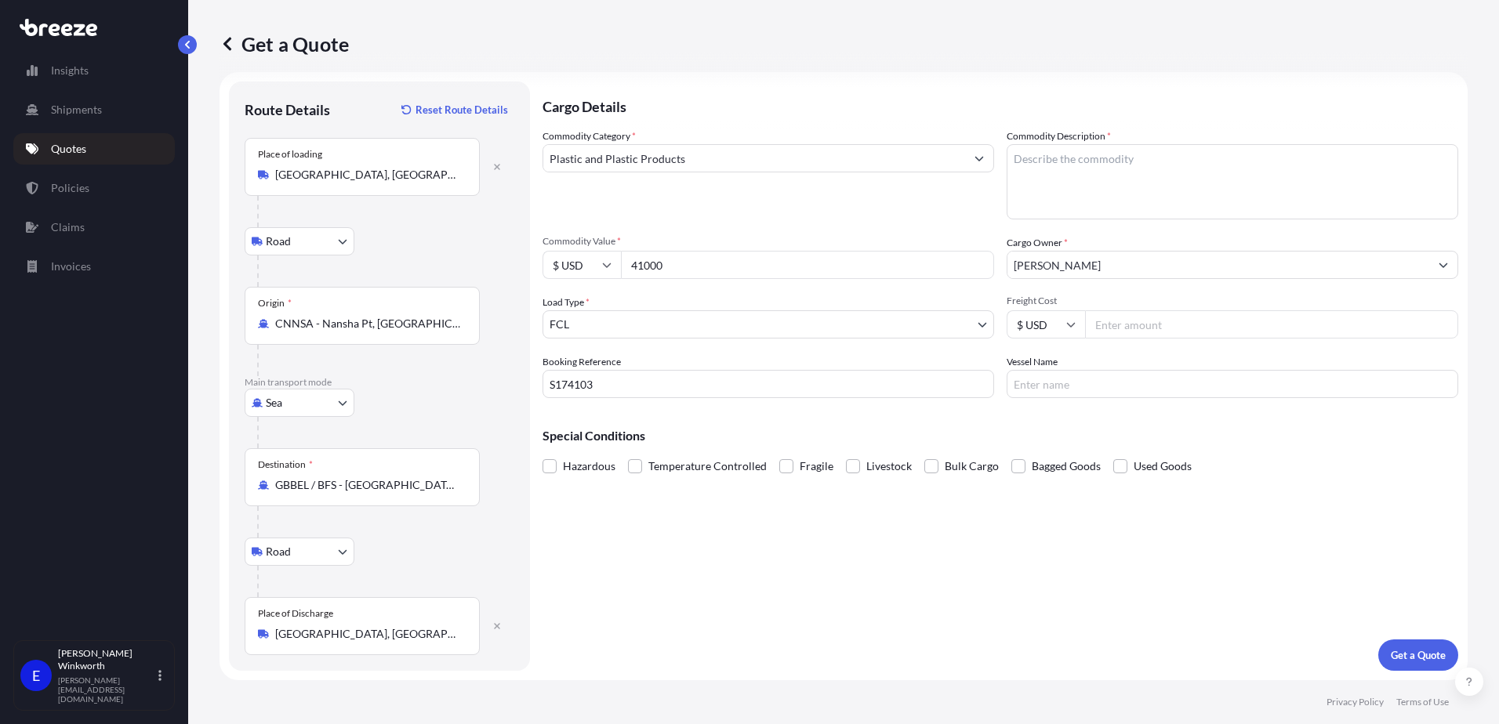
click at [1117, 325] on input "Freight Cost" at bounding box center [1271, 324] width 373 height 28
click at [1148, 325] on input "Freight Cost" at bounding box center [1271, 324] width 373 height 28
type input "2750"
click at [1047, 386] on input "Vessel Name" at bounding box center [1233, 384] width 452 height 28
click at [1122, 392] on input "Vessel Name" at bounding box center [1233, 384] width 452 height 28
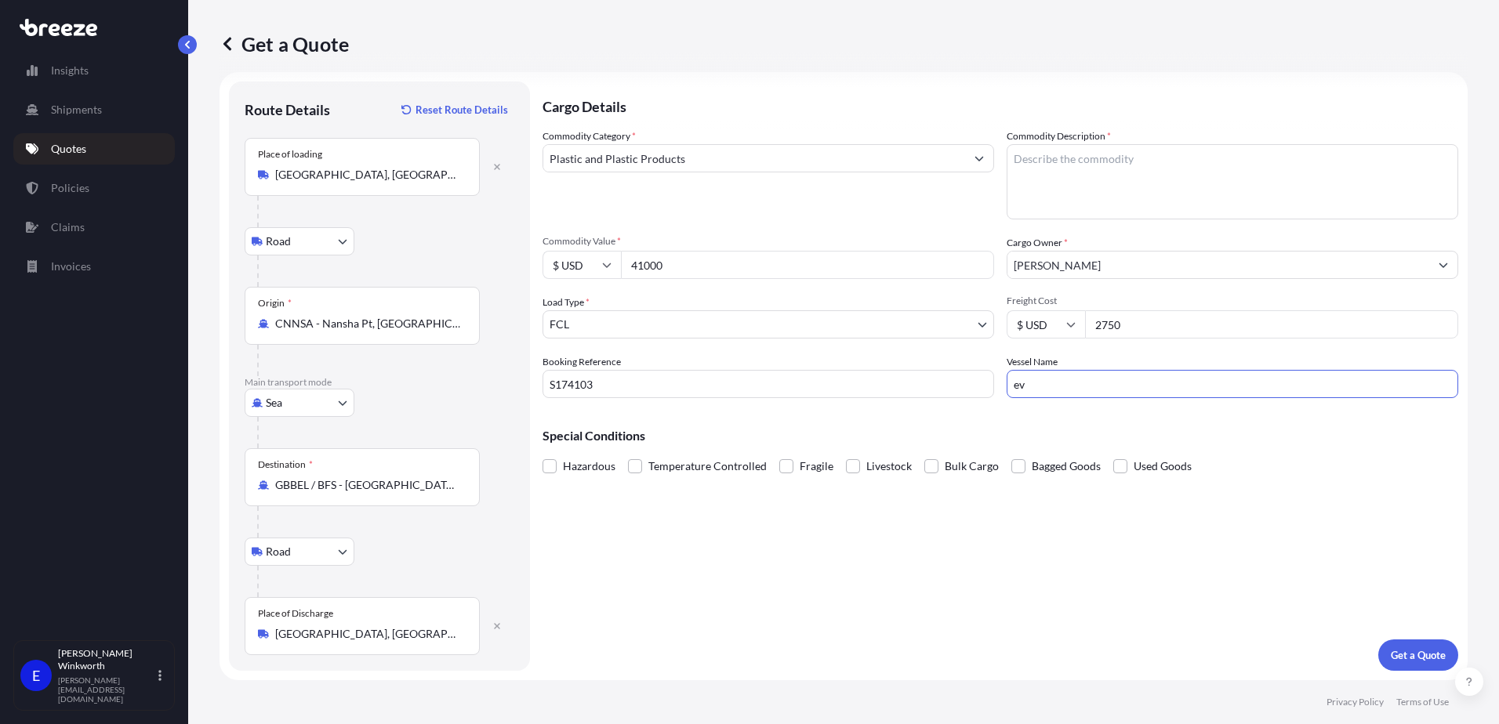
type input "e"
type input "Ever Apex"
click at [1054, 176] on textarea "Commodity Description *" at bounding box center [1233, 181] width 452 height 75
type textarea "Plastic bottle, plastic spray pump"
click at [1407, 656] on p "Get a Quote" at bounding box center [1418, 656] width 55 height 16
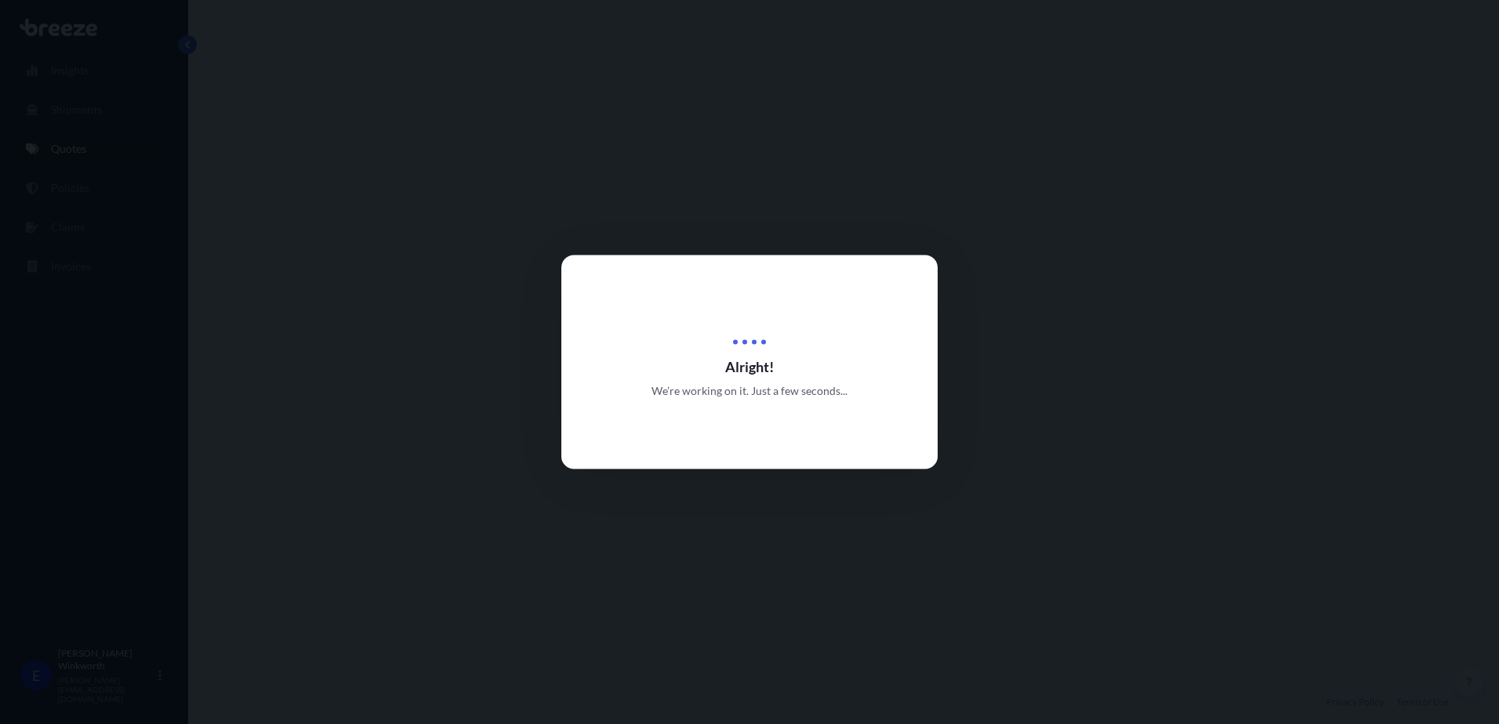
select select "Road"
select select "Sea"
select select "Road"
select select "2"
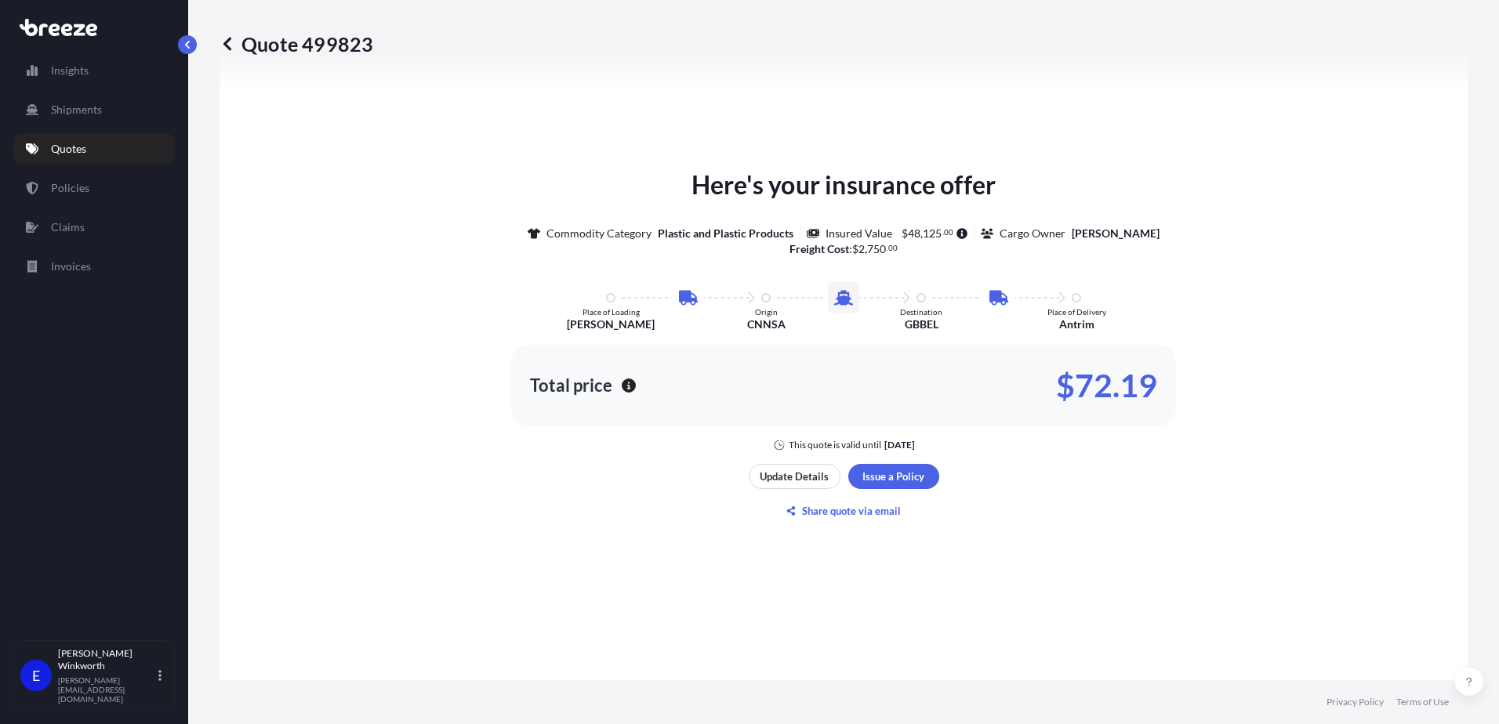
scroll to position [784, 0]
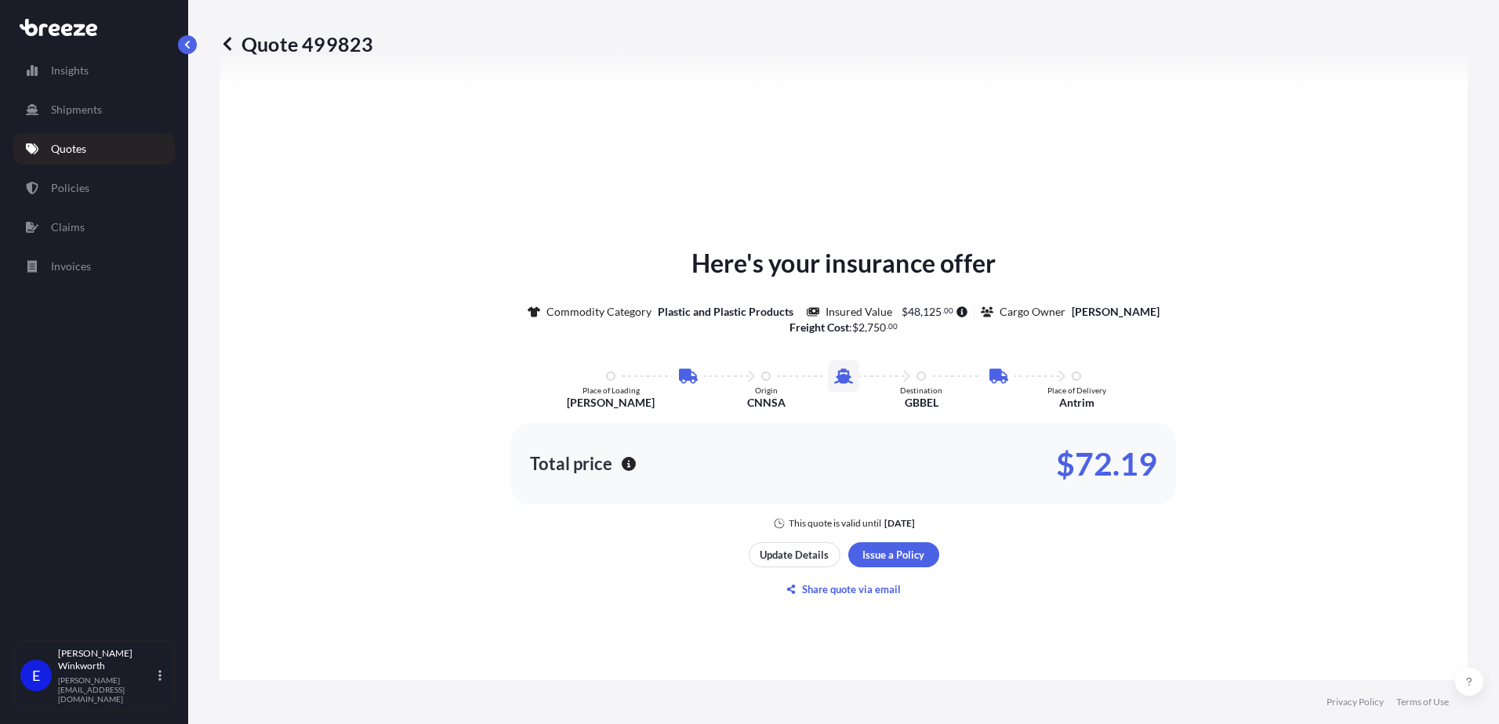
click at [229, 48] on icon at bounding box center [227, 43] width 8 height 13
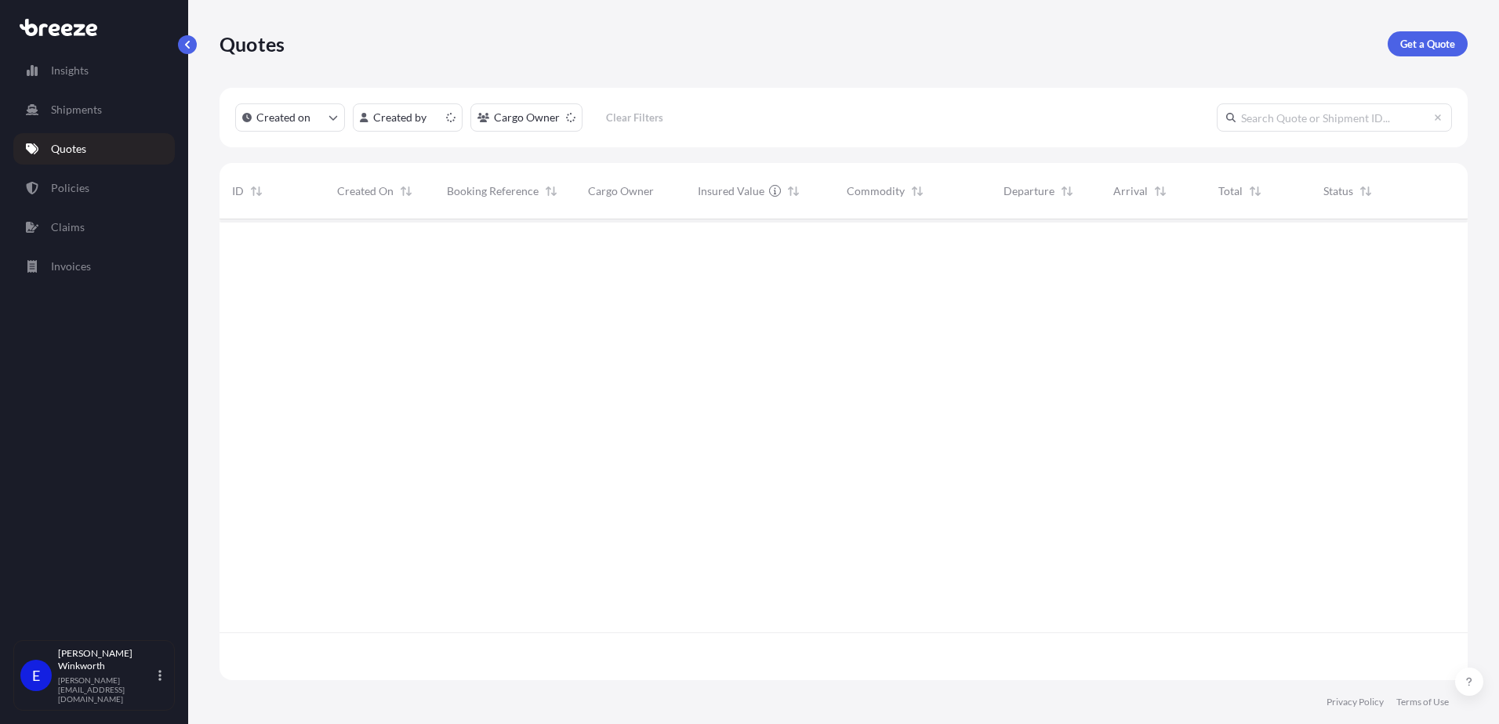
scroll to position [458, 1236]
